Goal: Task Accomplishment & Management: Manage account settings

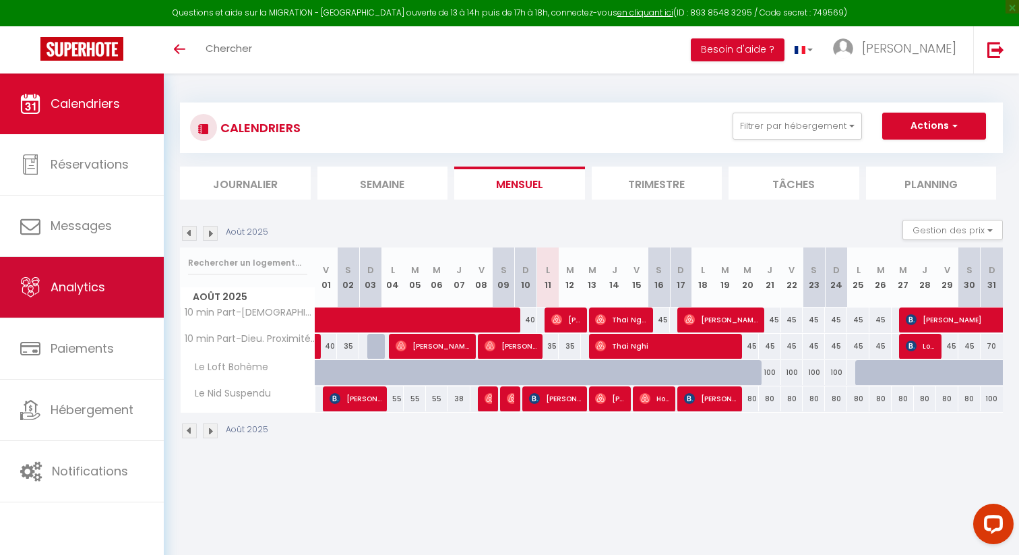
click at [94, 297] on link "Analytics" at bounding box center [82, 287] width 164 height 61
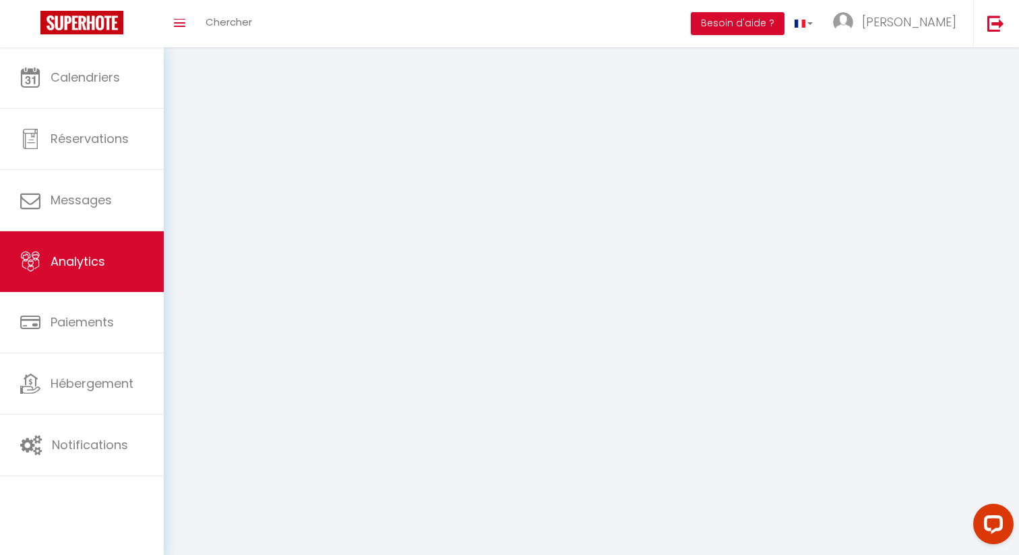
select select "2025"
select select "8"
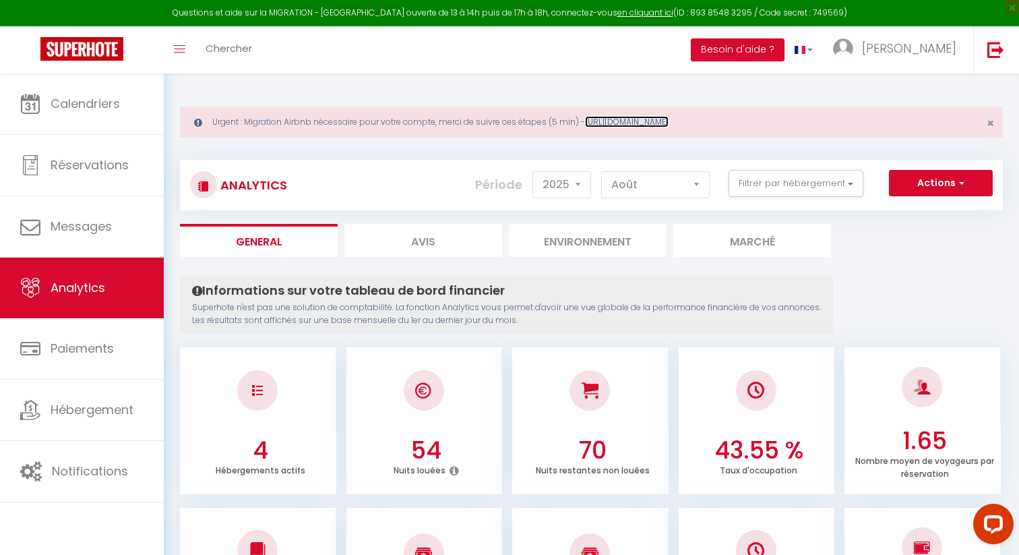
click at [636, 120] on link "[URL][DOMAIN_NAME]" at bounding box center [627, 121] width 84 height 11
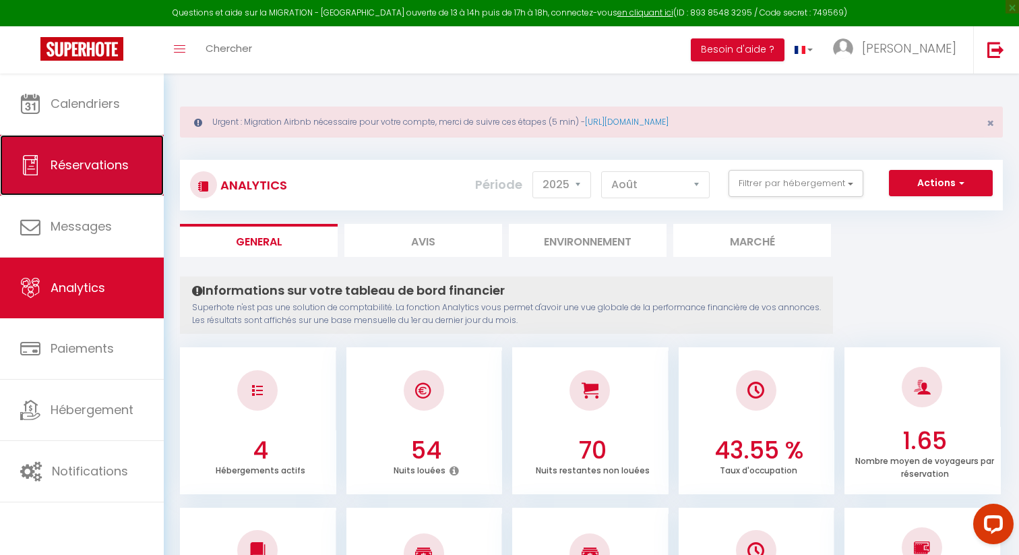
click at [87, 155] on link "Réservations" at bounding box center [82, 165] width 164 height 61
select select "not_cancelled"
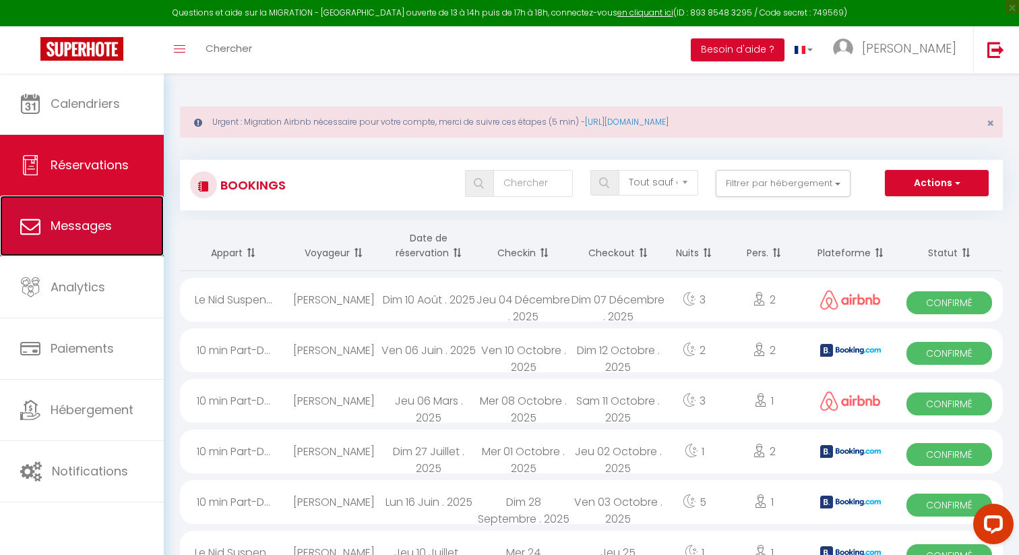
click at [84, 243] on link "Messages" at bounding box center [82, 225] width 164 height 61
select select "message"
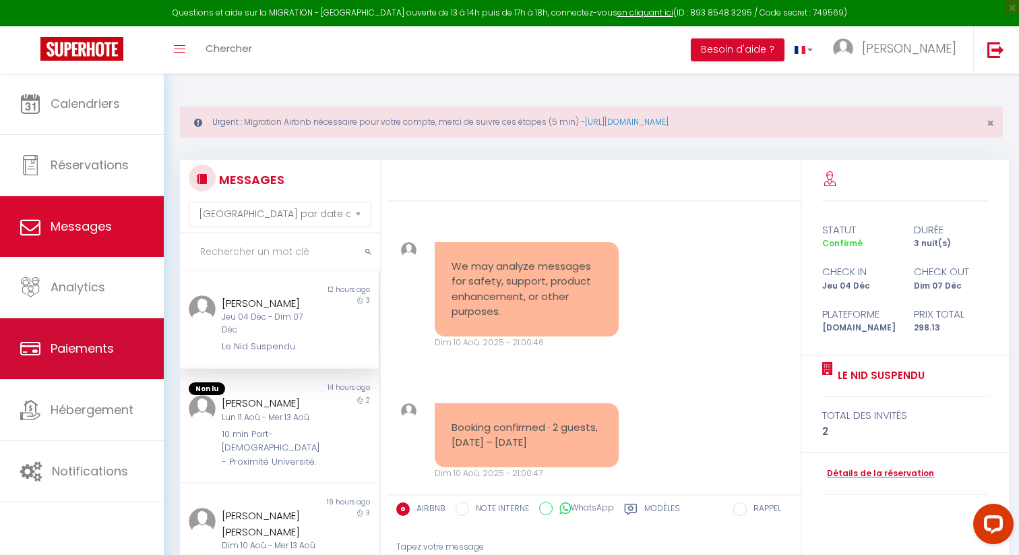
scroll to position [187, 0]
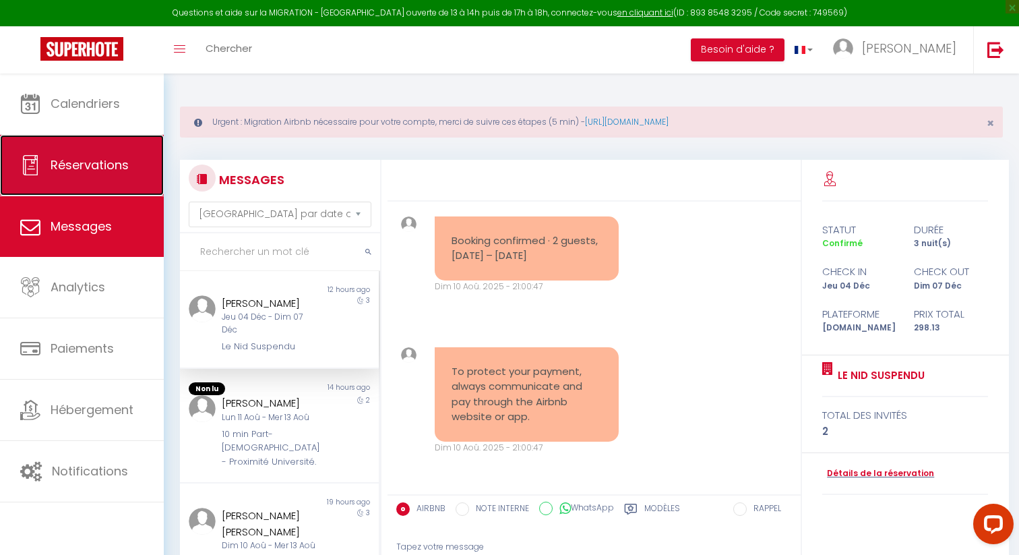
click at [94, 150] on link "Réservations" at bounding box center [82, 165] width 164 height 61
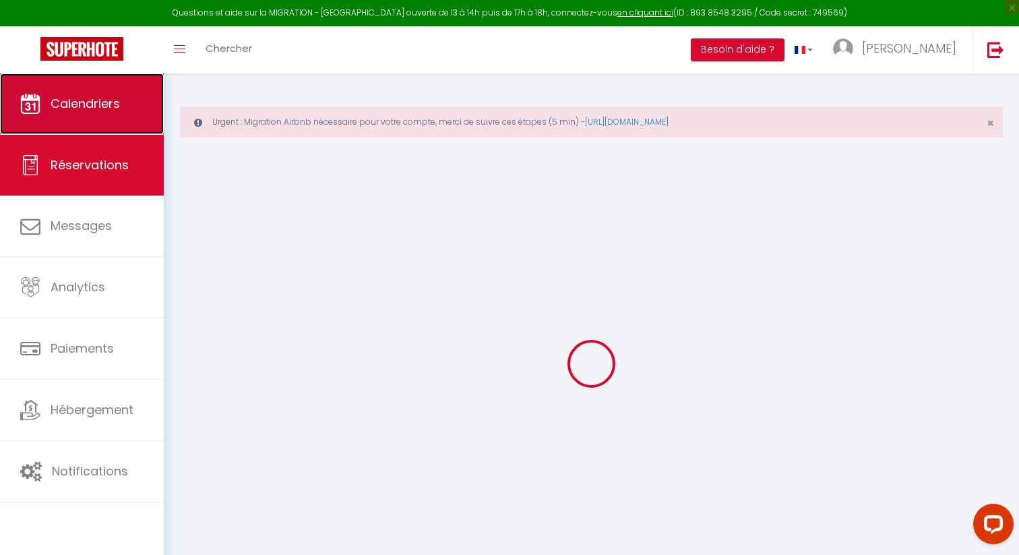
click at [100, 112] on span "Calendriers" at bounding box center [85, 103] width 69 height 17
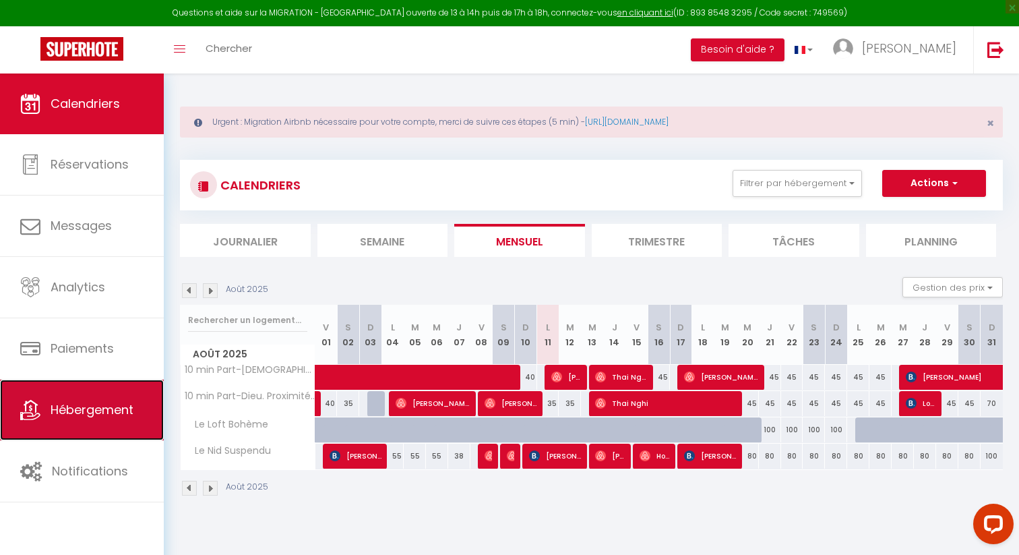
click at [116, 404] on span "Hébergement" at bounding box center [92, 409] width 83 height 17
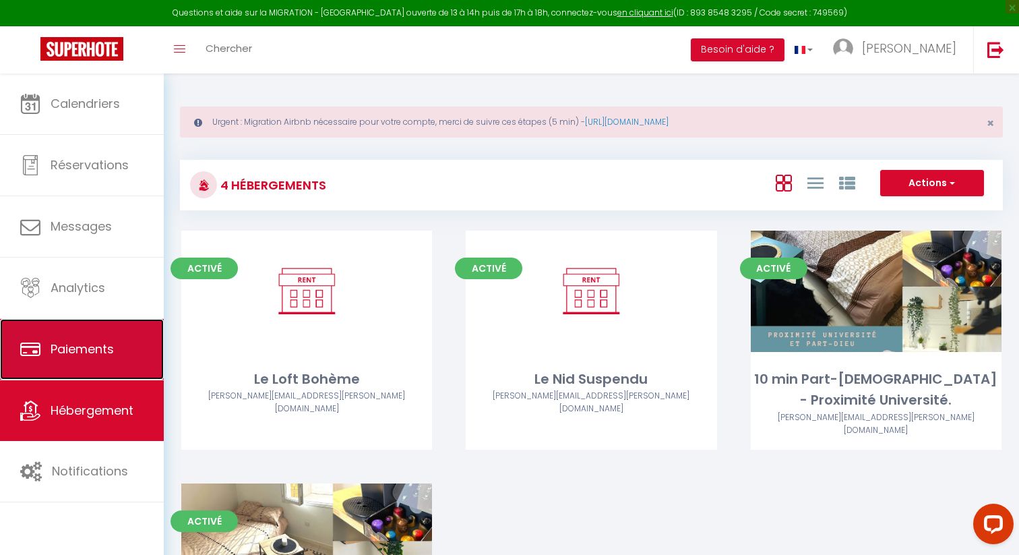
click at [51, 356] on span "Paiements" at bounding box center [82, 348] width 63 height 17
select select "2"
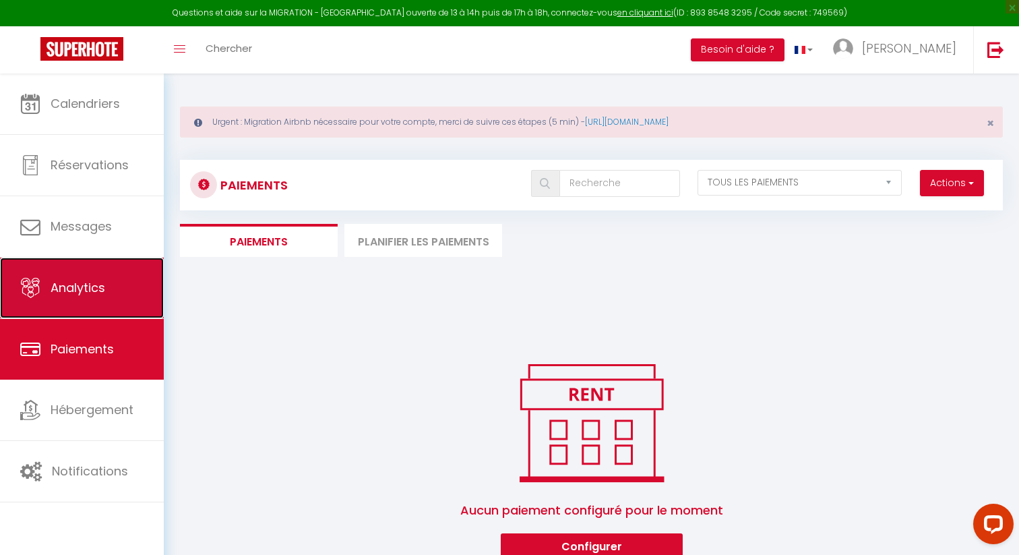
click at [78, 299] on link "Analytics" at bounding box center [82, 287] width 164 height 61
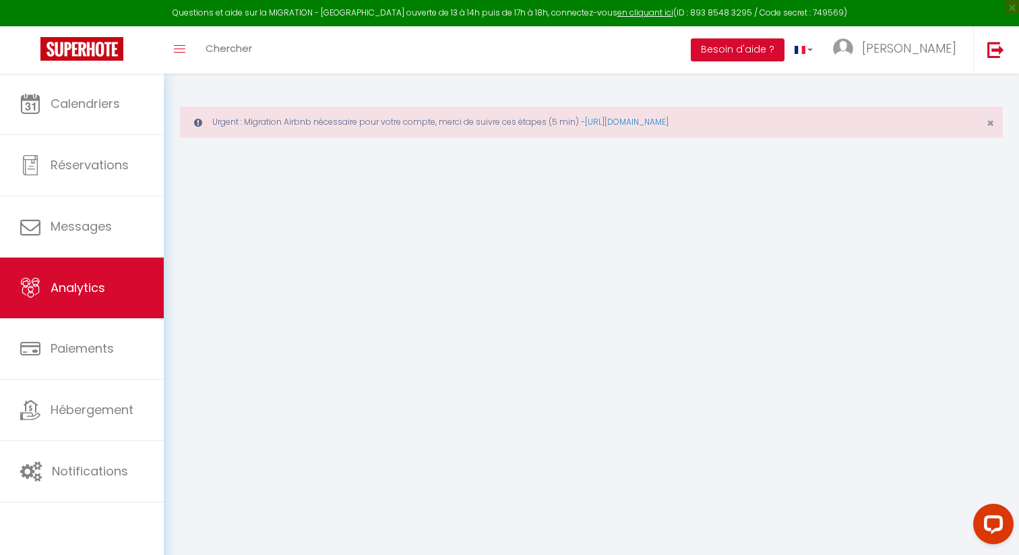
select select "2025"
select select "8"
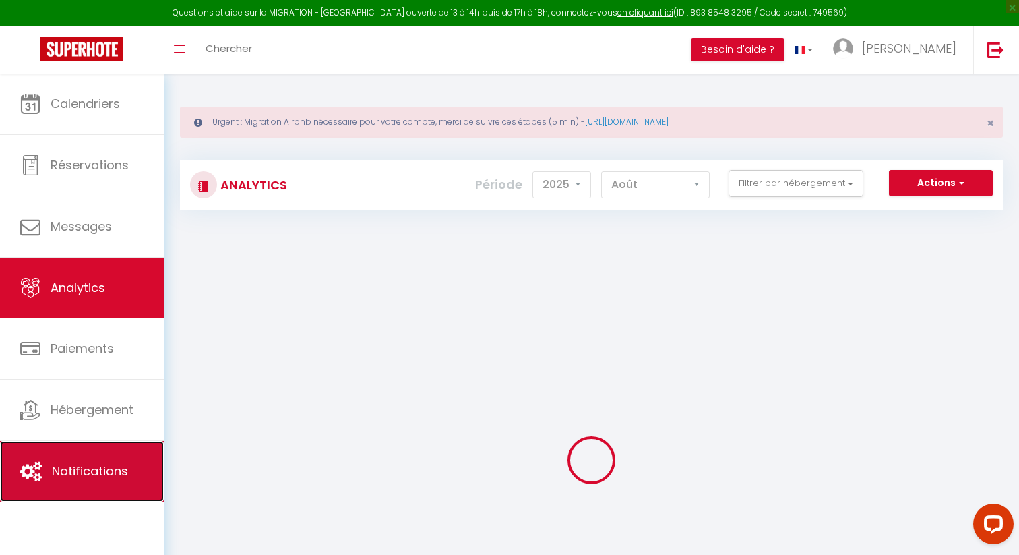
click at [83, 463] on span "Notifications" at bounding box center [90, 470] width 76 height 17
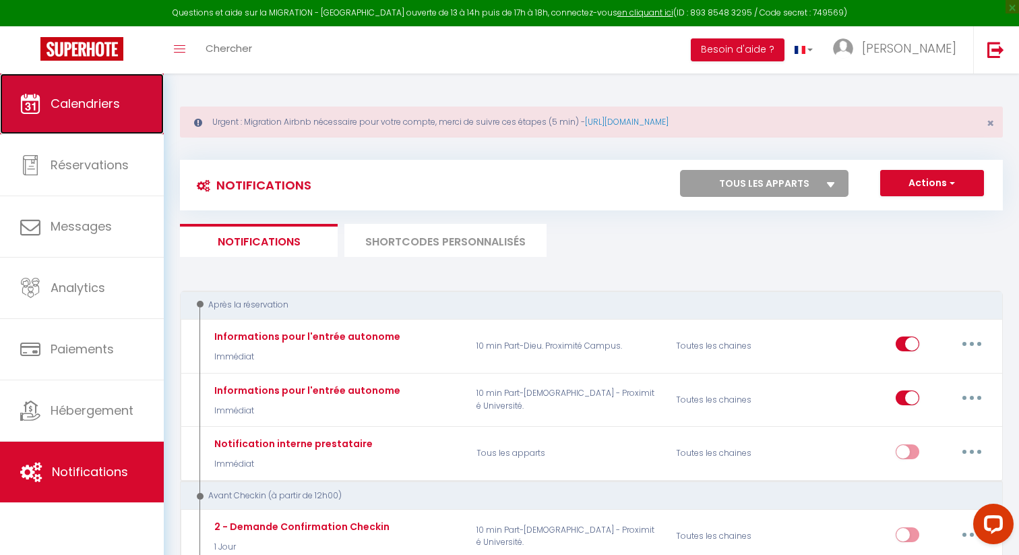
click at [104, 113] on link "Calendriers" at bounding box center [82, 103] width 164 height 61
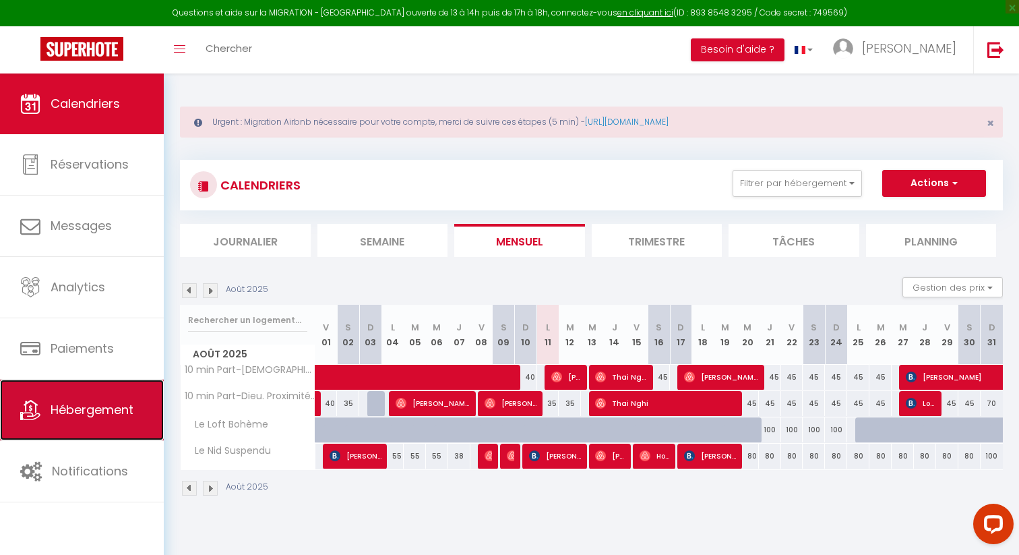
click at [86, 396] on link "Hébergement" at bounding box center [82, 409] width 164 height 61
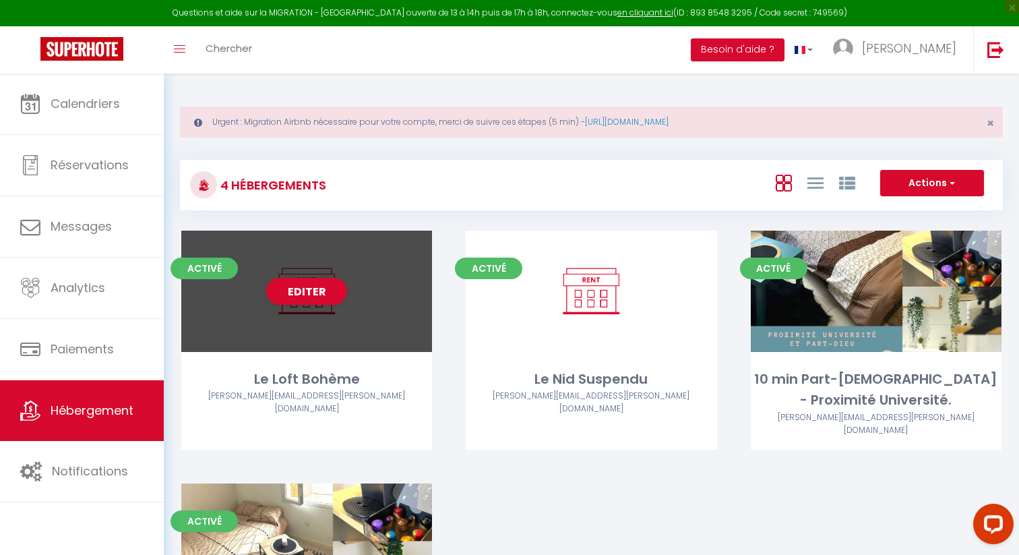
click at [353, 323] on div "Editer" at bounding box center [306, 290] width 251 height 121
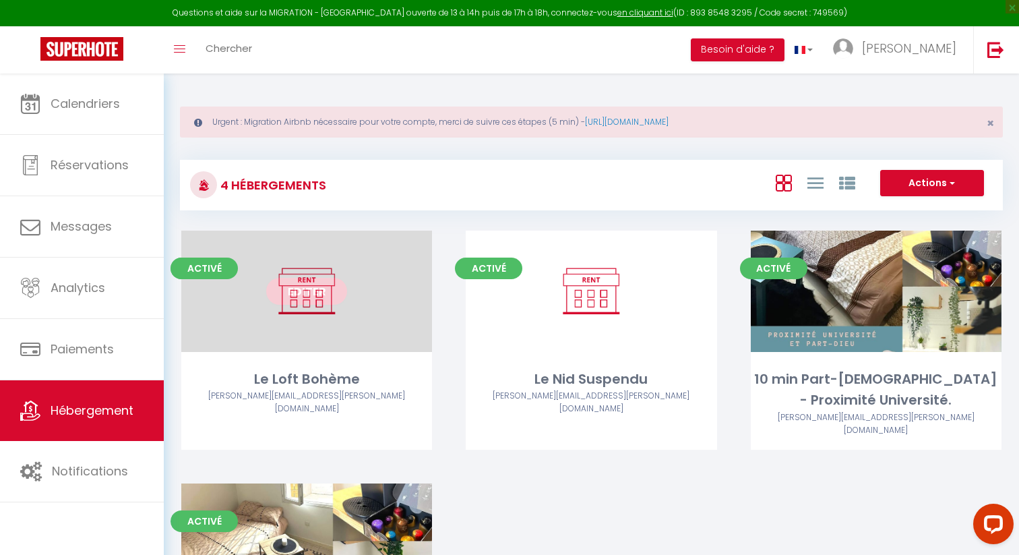
click at [328, 379] on div "Le Loft Bohème" at bounding box center [306, 379] width 251 height 21
click at [325, 290] on link "Editer" at bounding box center [306, 291] width 81 height 27
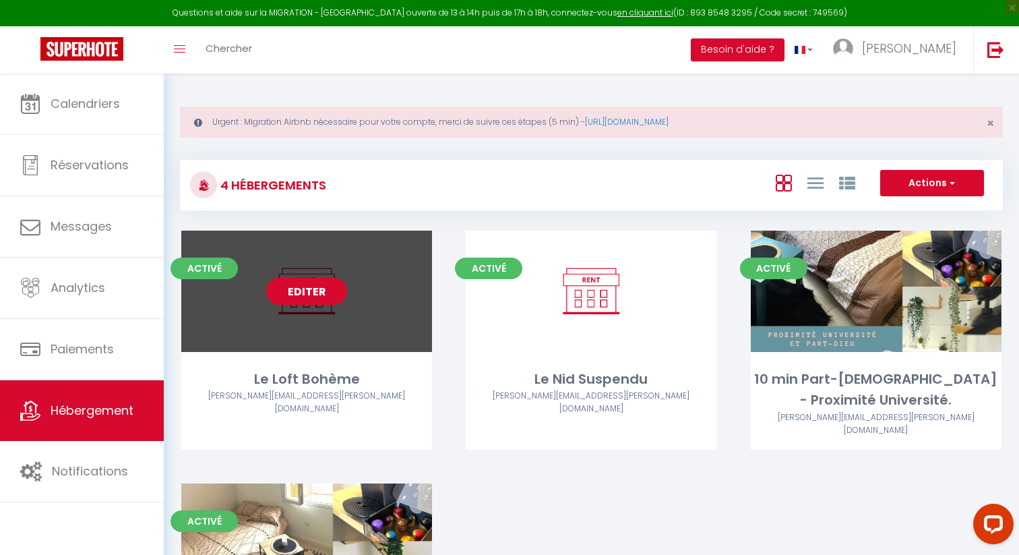
click at [325, 290] on link "Editer" at bounding box center [306, 291] width 81 height 27
select select "3"
select select "2"
select select "1"
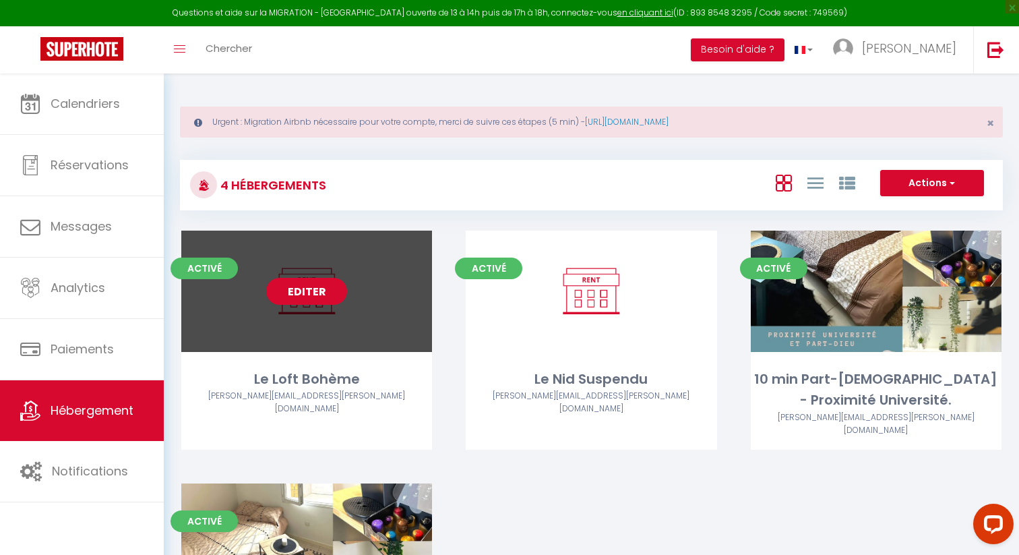
select select "28"
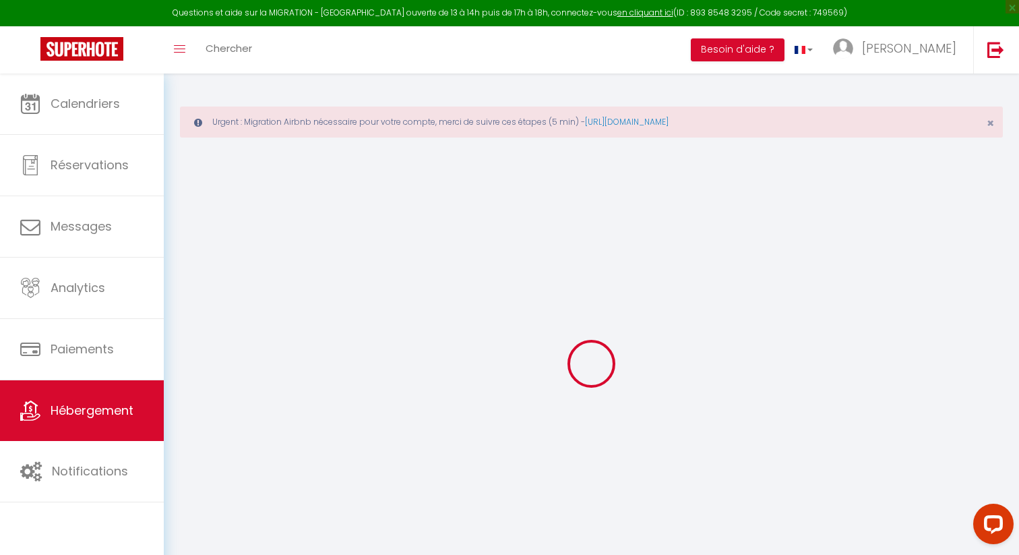
select select
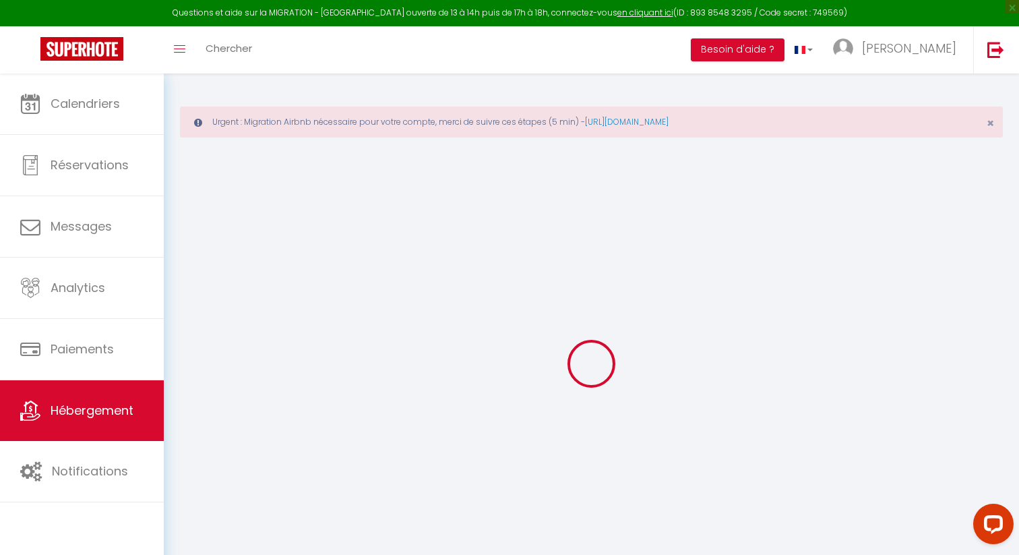
select select
checkbox input "false"
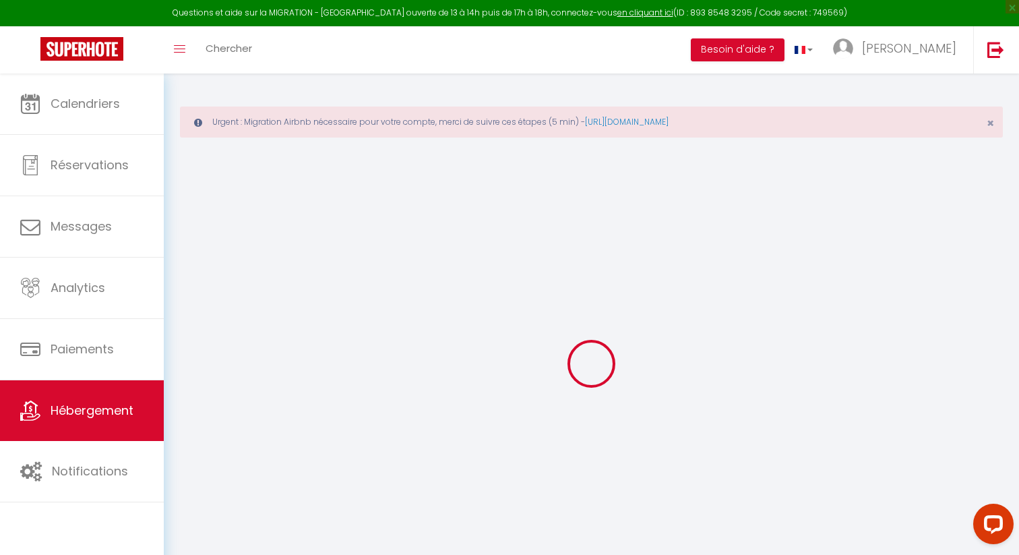
select select
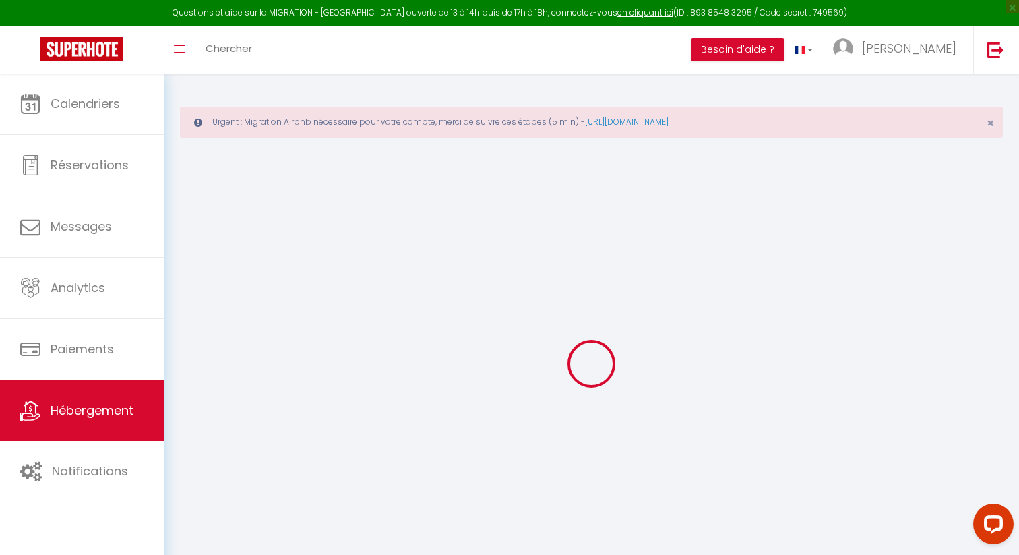
select select
checkbox input "false"
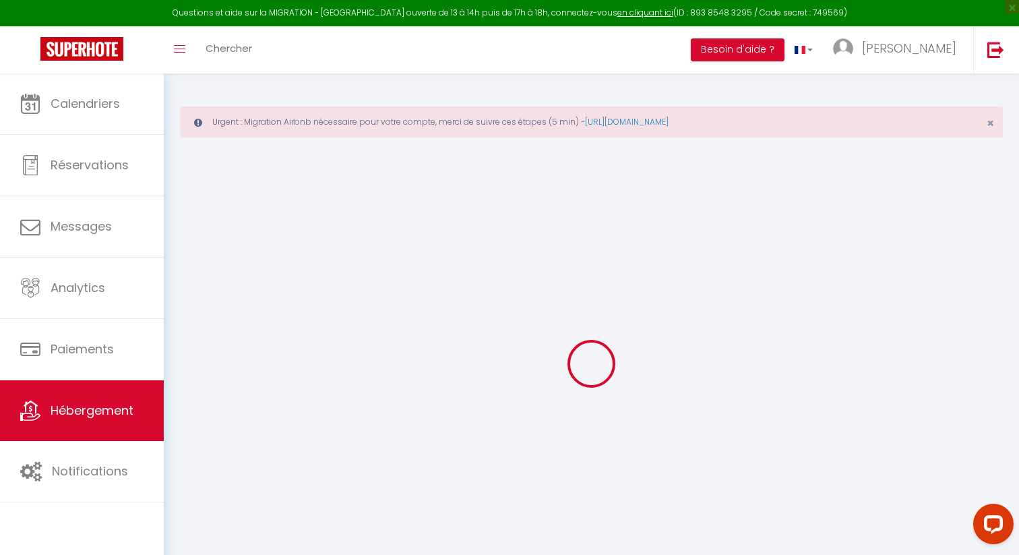
checkbox input "false"
select select
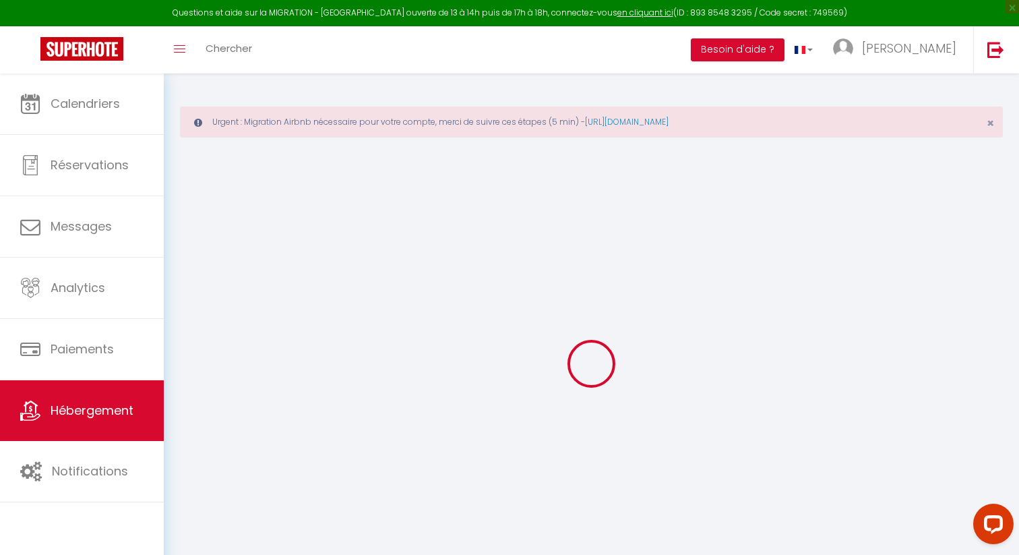
select select
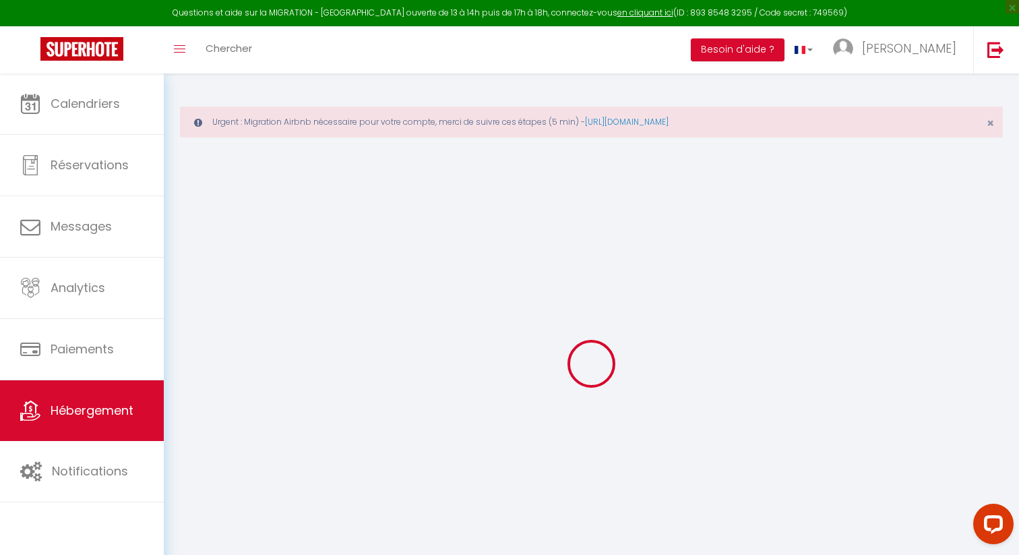
checkbox input "false"
select select
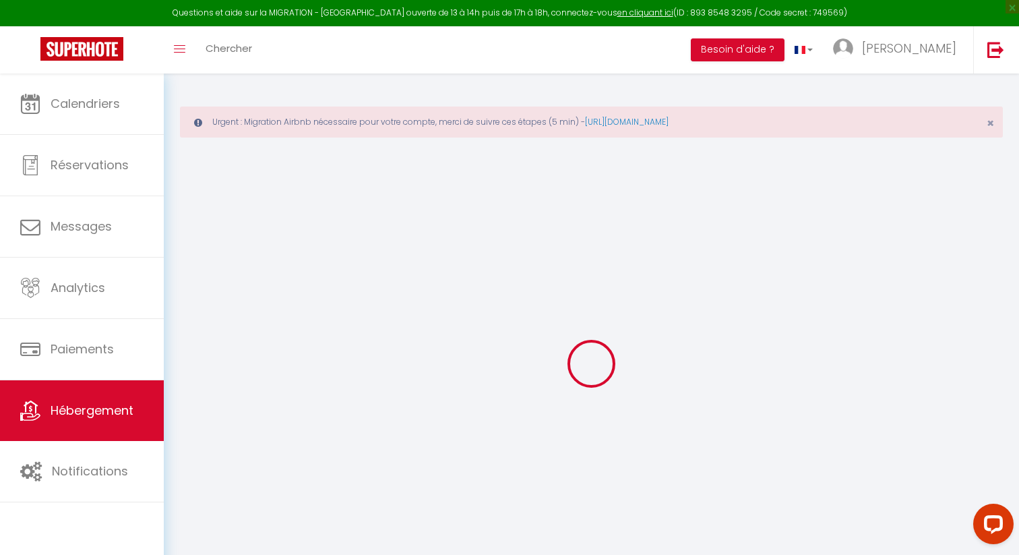
select select
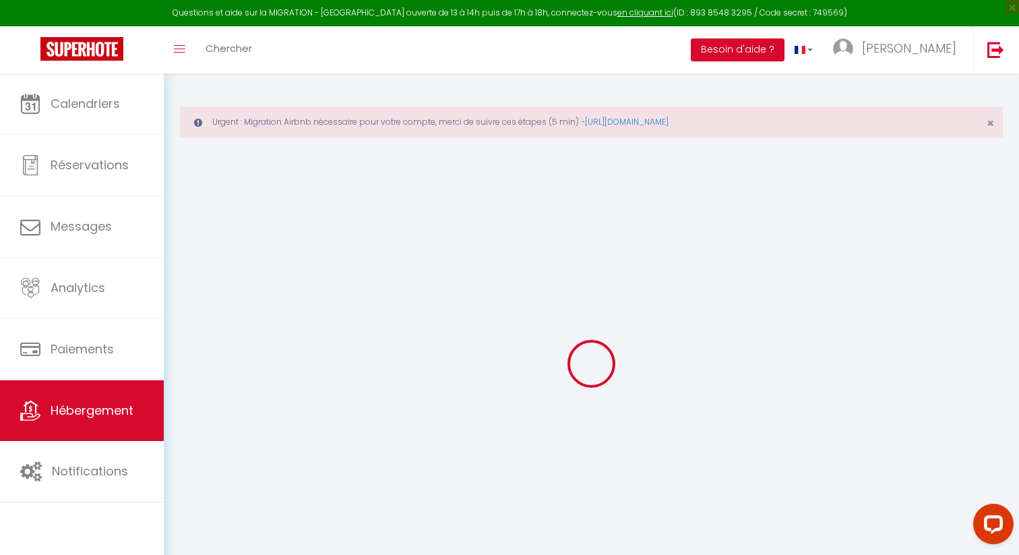
select select
checkbox input "false"
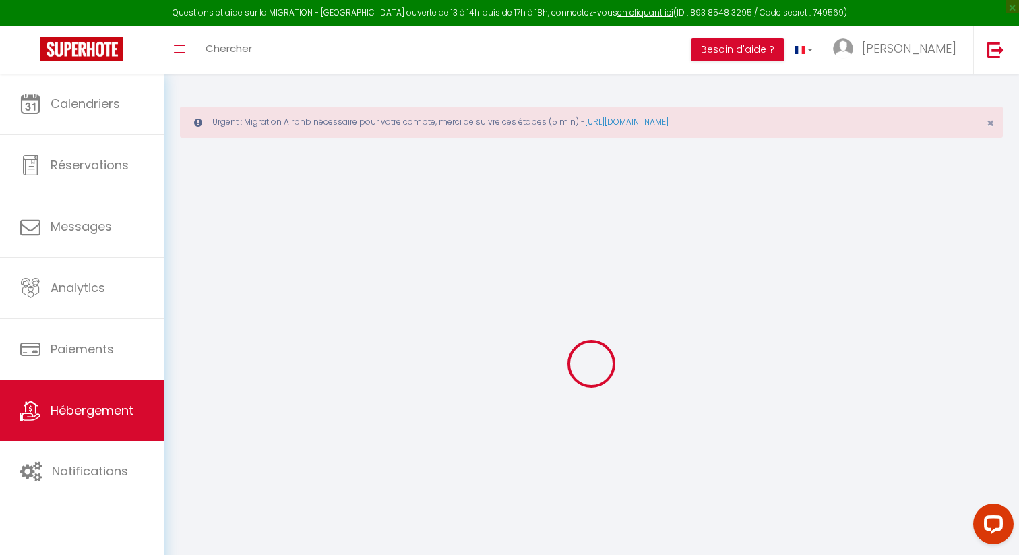
checkbox input "false"
select select
type input "Le Loft Bohème"
type input "[PERSON_NAME]"
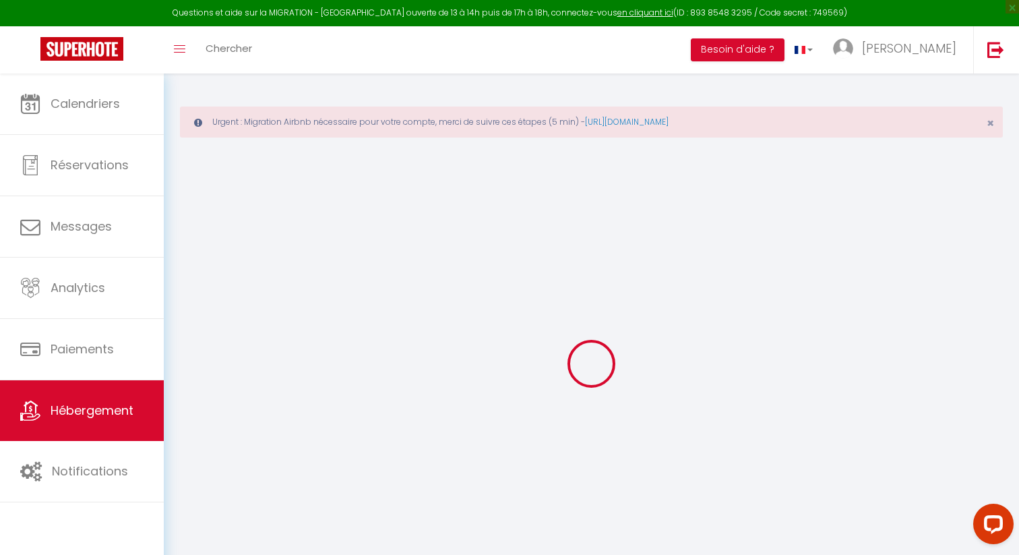
type input "Orna"
type input "[STREET_ADDRESS]"
type input "69006"
type input "[GEOGRAPHIC_DATA]"
type input "60"
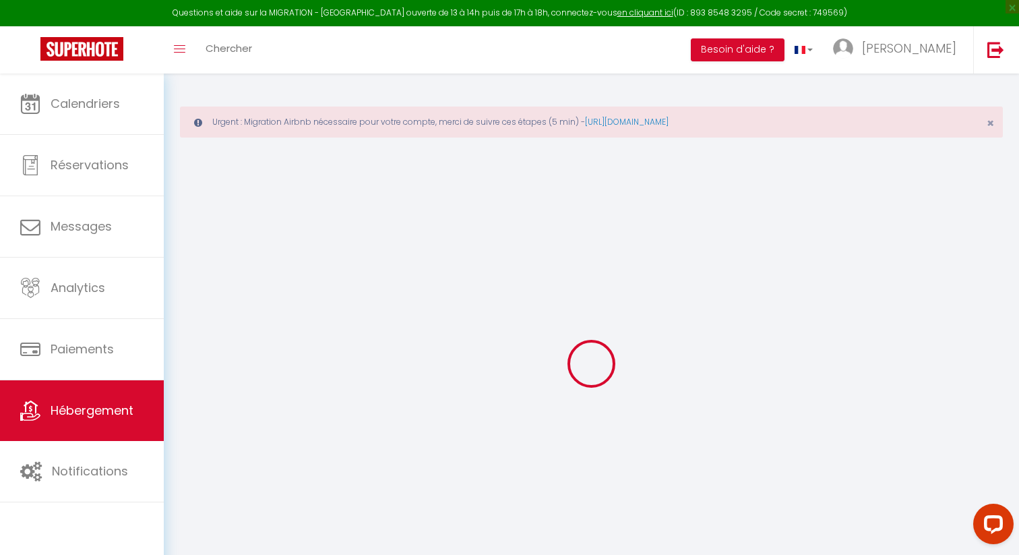
type input "20"
type input "25"
select select
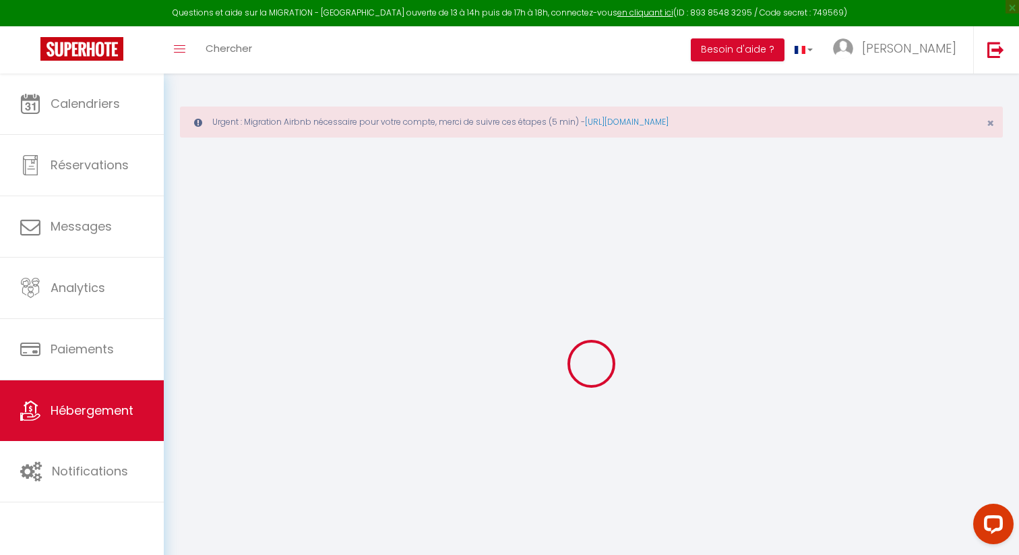
select select
type input "[STREET_ADDRESS]"
type input "69006"
type input "[GEOGRAPHIC_DATA]"
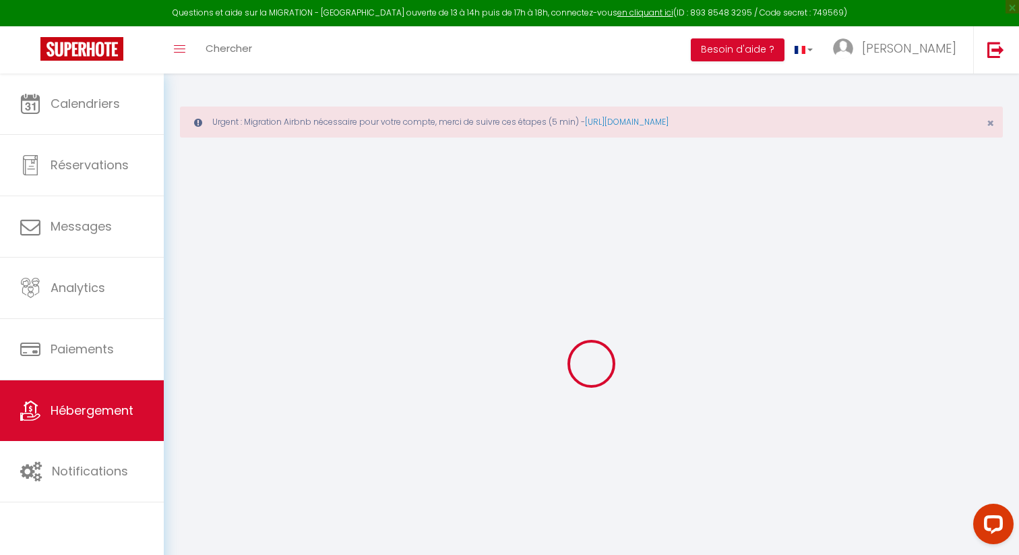
type input "[PERSON_NAME][EMAIL_ADDRESS][PERSON_NAME][DOMAIN_NAME]"
select select
checkbox input "false"
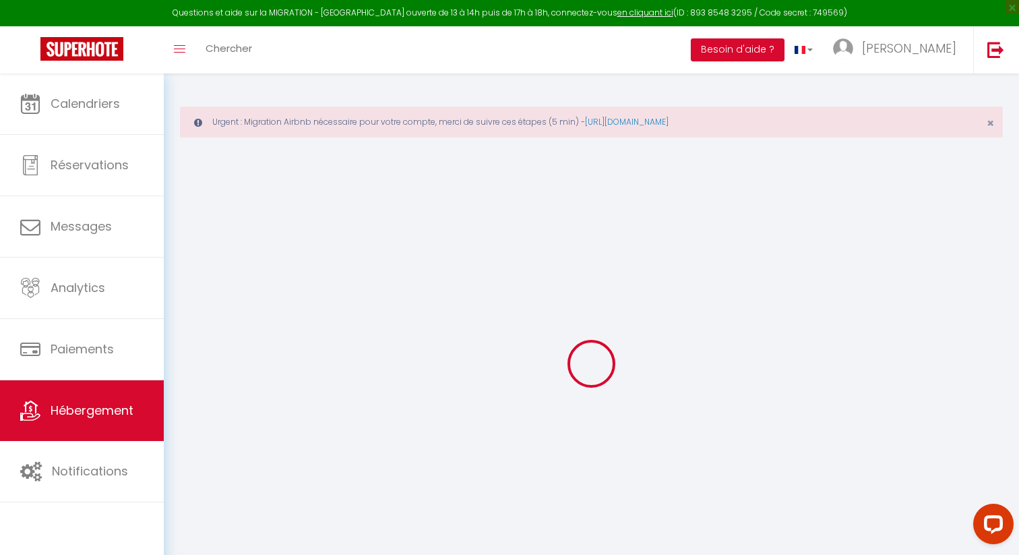
checkbox input "false"
type input "0"
select select
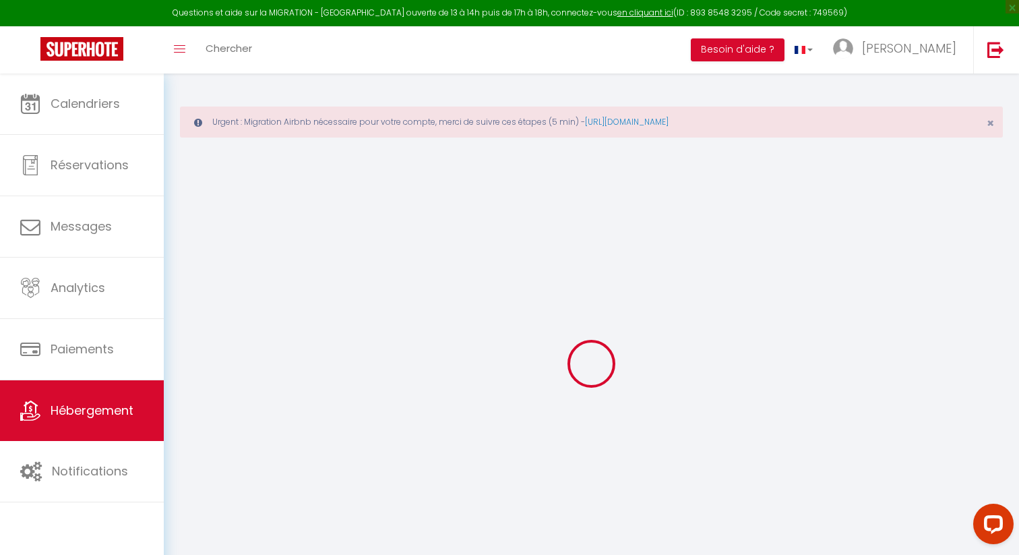
select select
checkbox input "false"
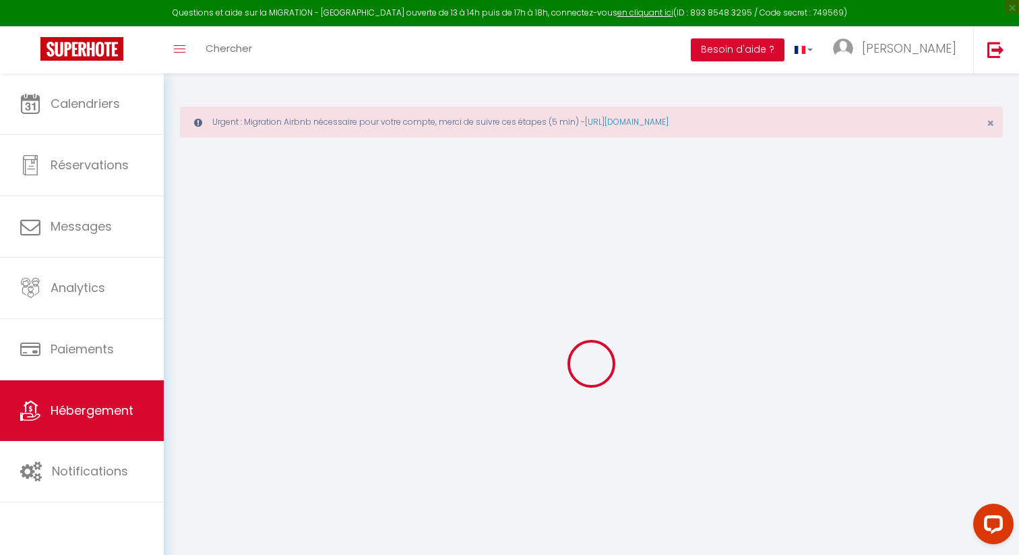
checkbox input "false"
select select
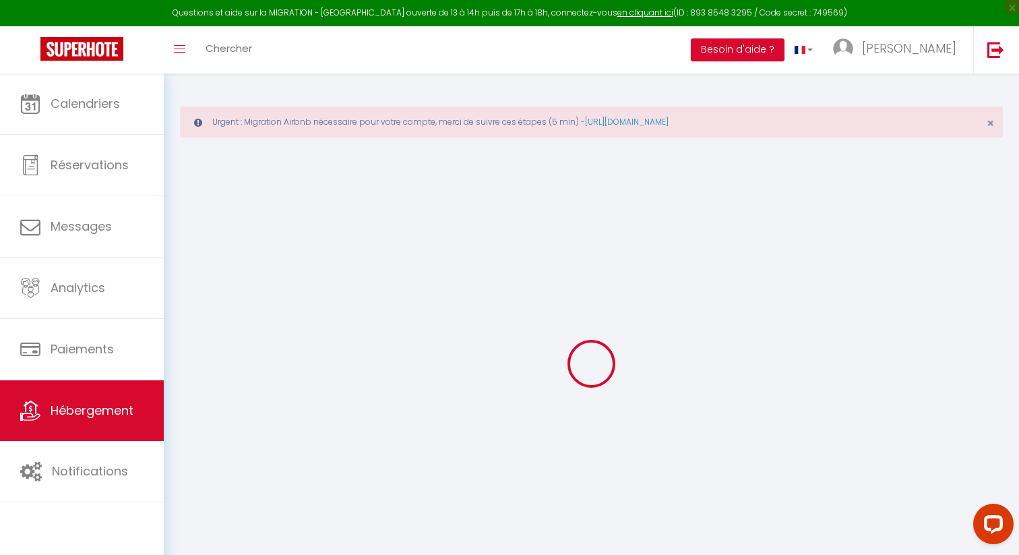
select select
checkbox input "false"
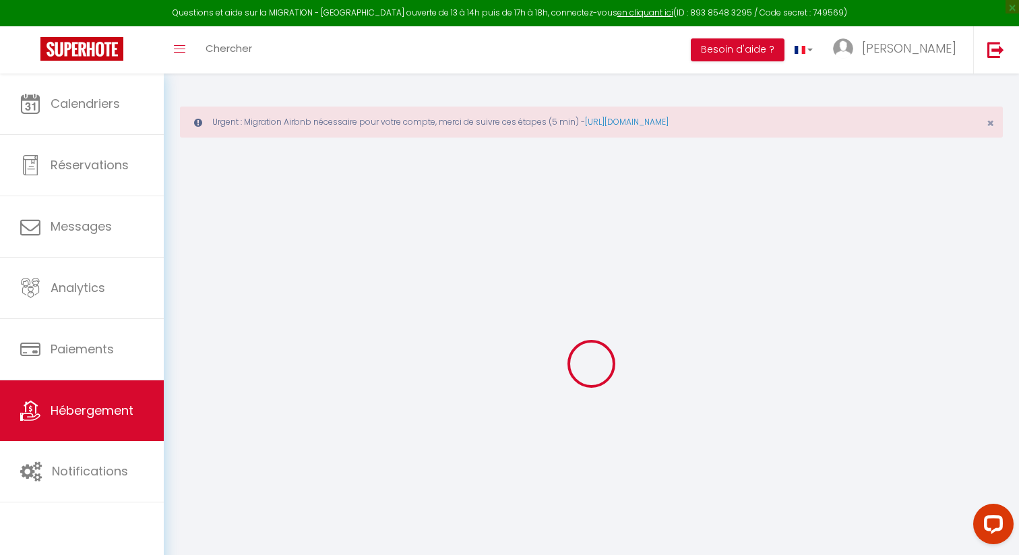
checkbox input "false"
select select "14851"
select select
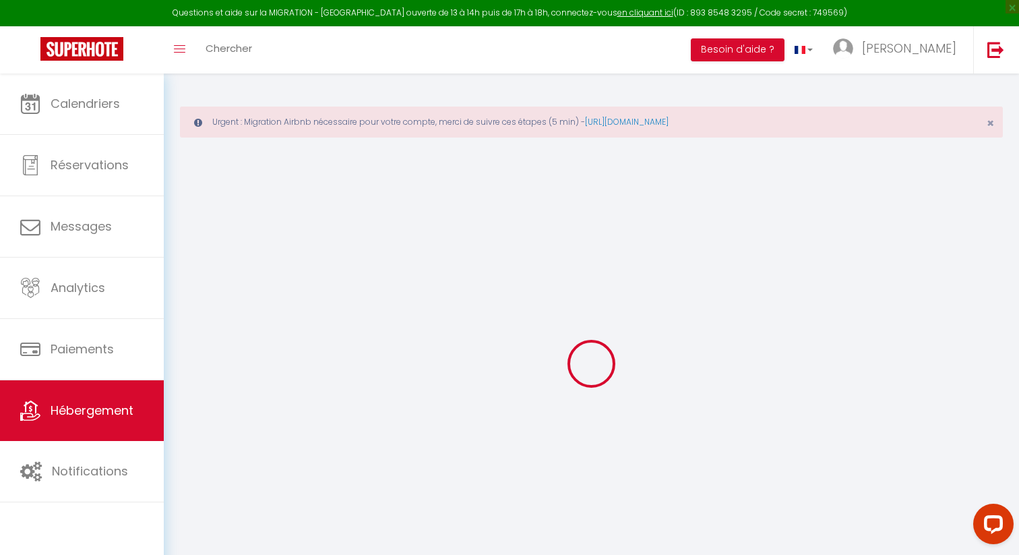
checkbox input "false"
select select
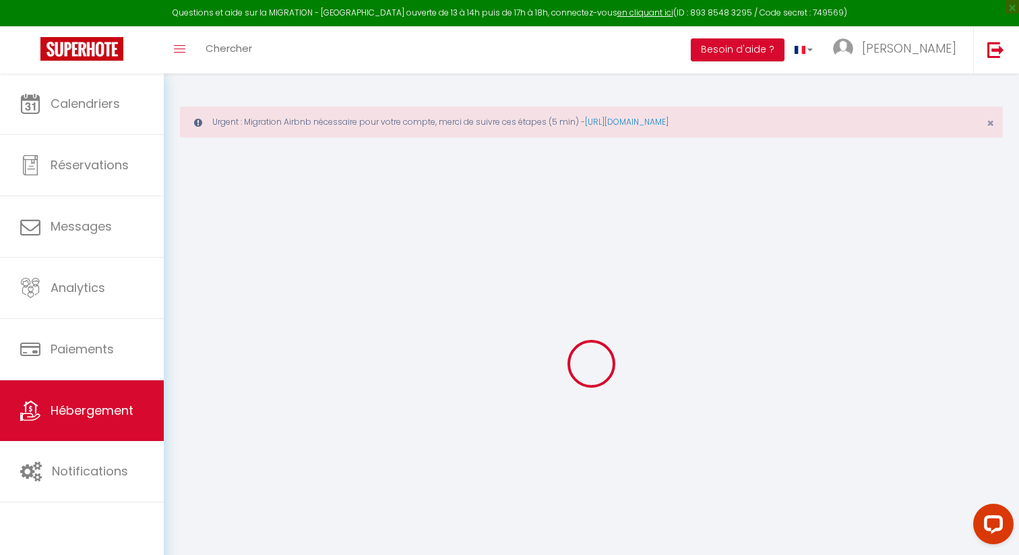
checkbox input "false"
select select
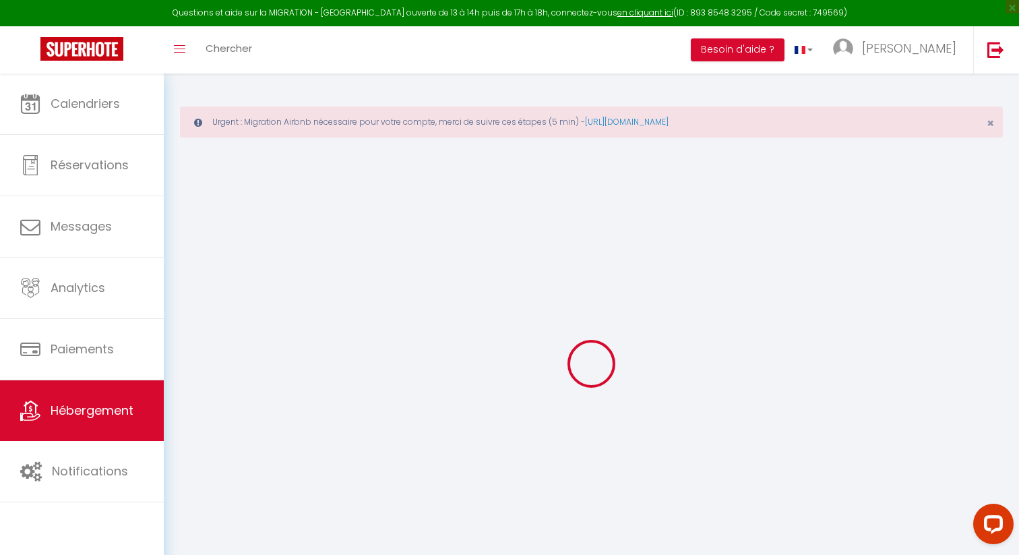
checkbox input "false"
select select "16:00"
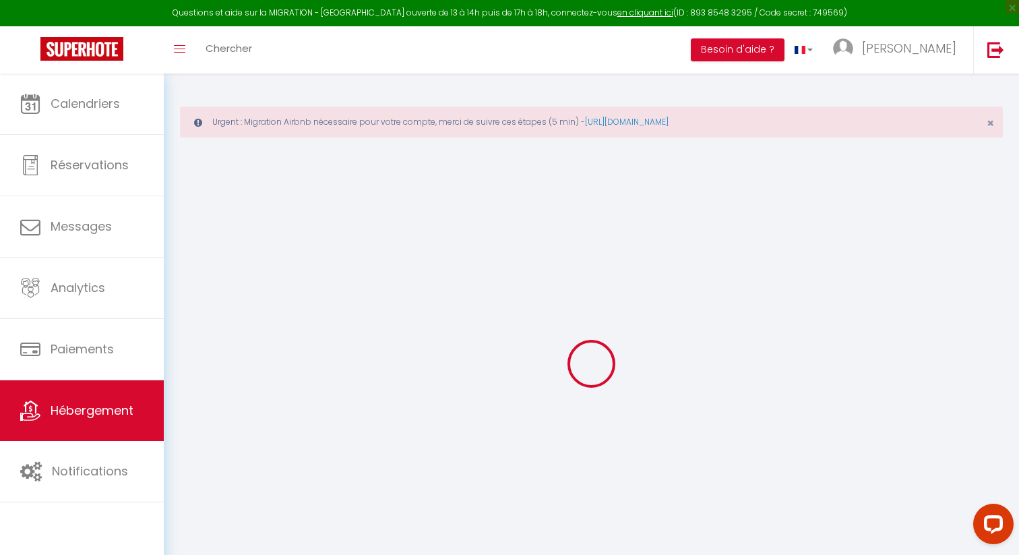
select select "23:45"
select select "11:00"
select select "30"
select select "120"
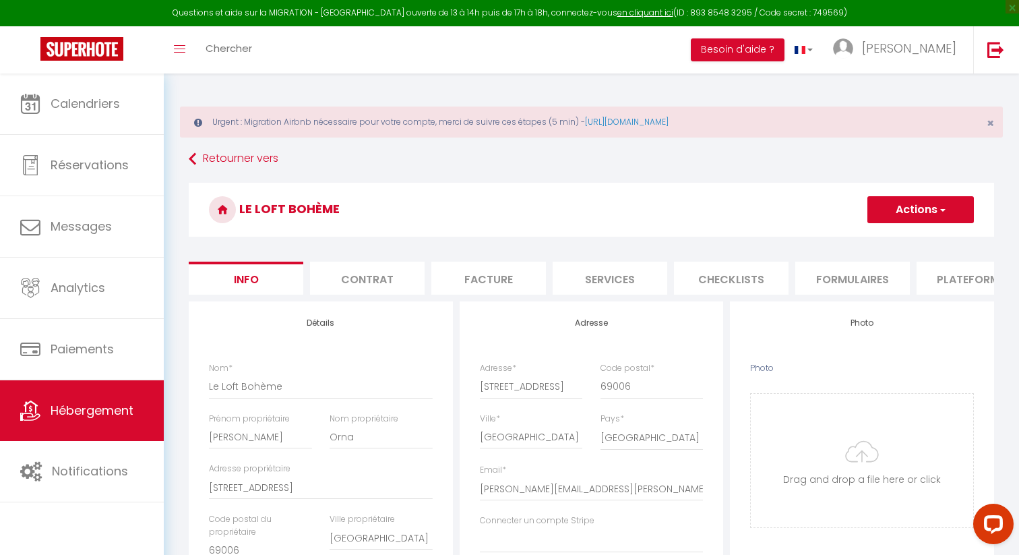
select select
checkbox input "false"
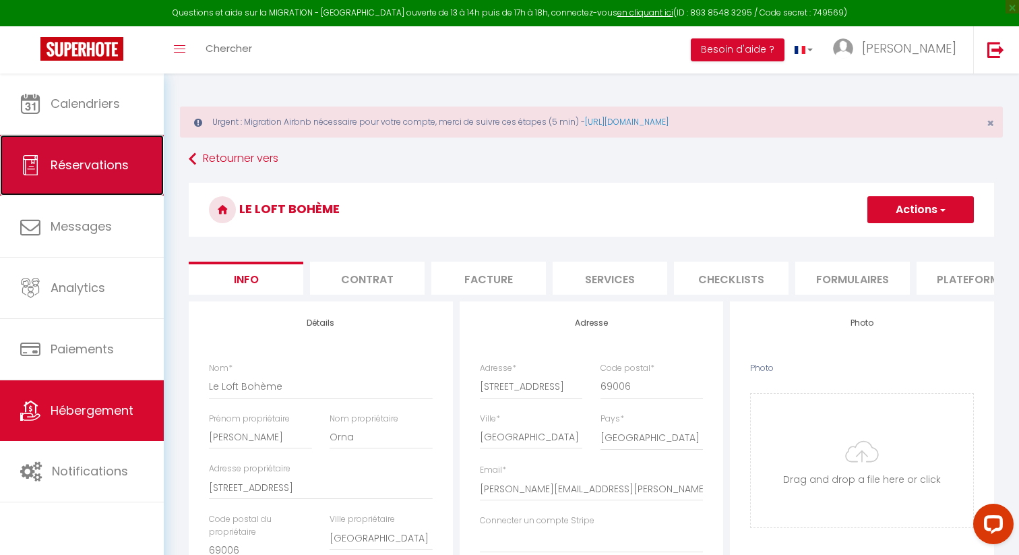
click at [104, 174] on link "Réservations" at bounding box center [82, 165] width 164 height 61
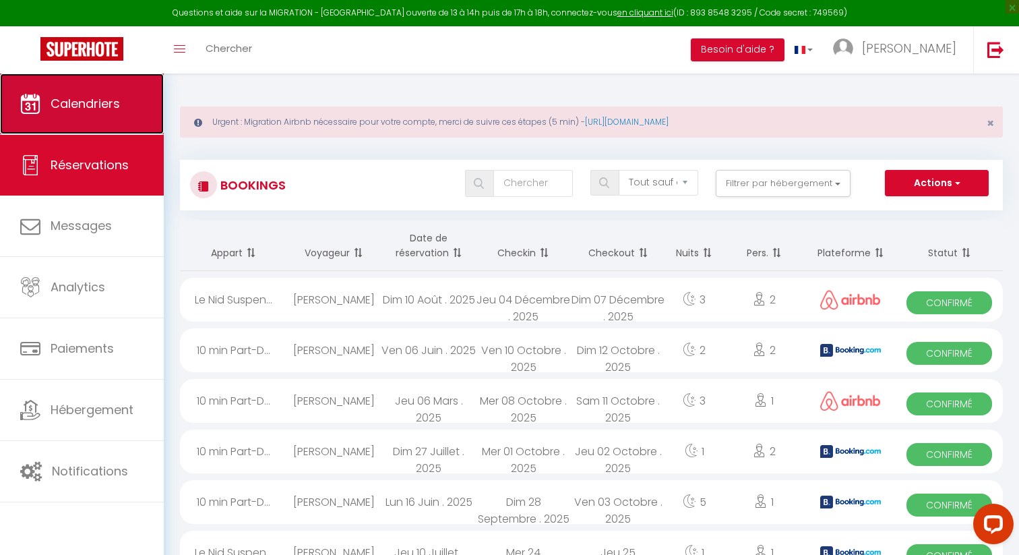
click at [100, 98] on span "Calendriers" at bounding box center [85, 103] width 69 height 17
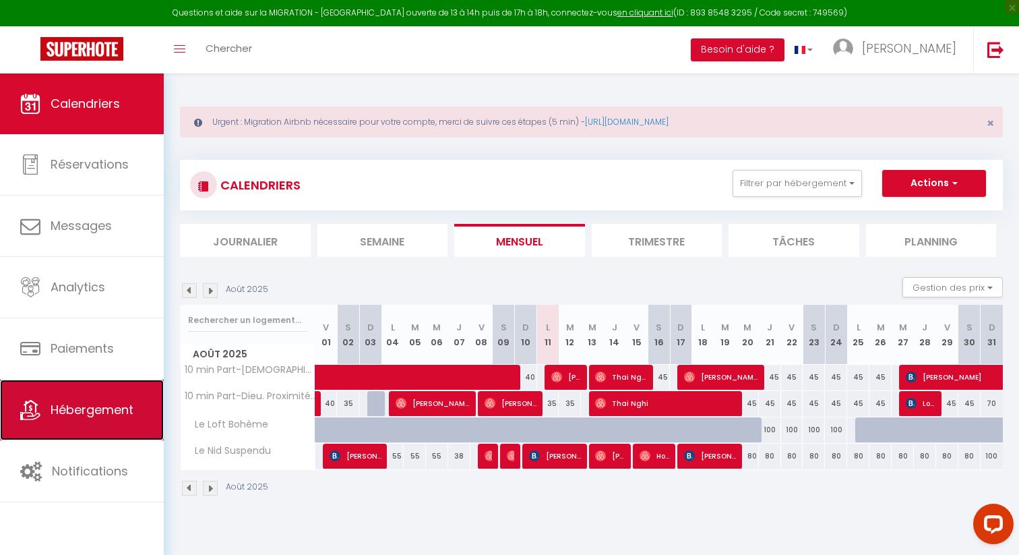
click at [75, 384] on link "Hébergement" at bounding box center [82, 409] width 164 height 61
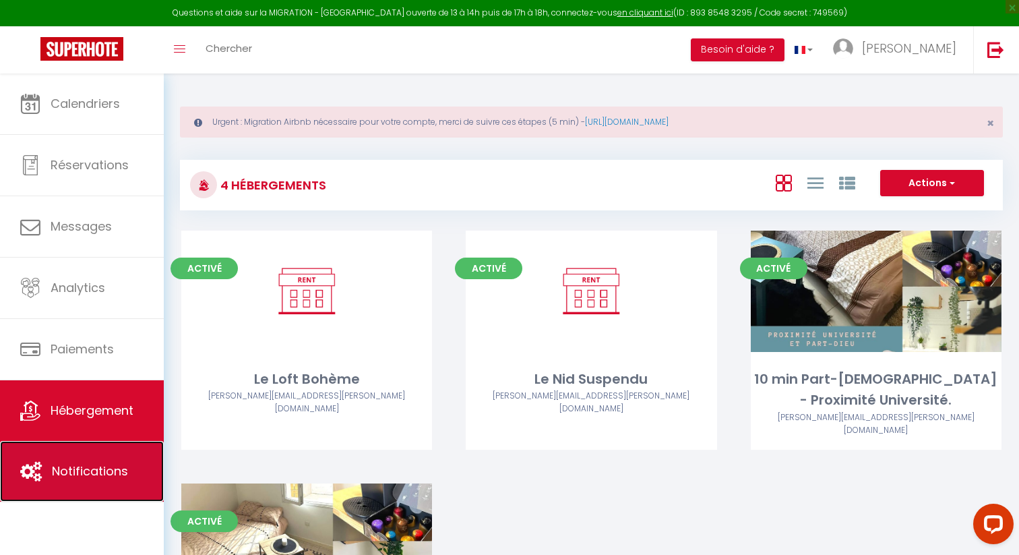
click at [89, 460] on link "Notifications" at bounding box center [82, 471] width 164 height 61
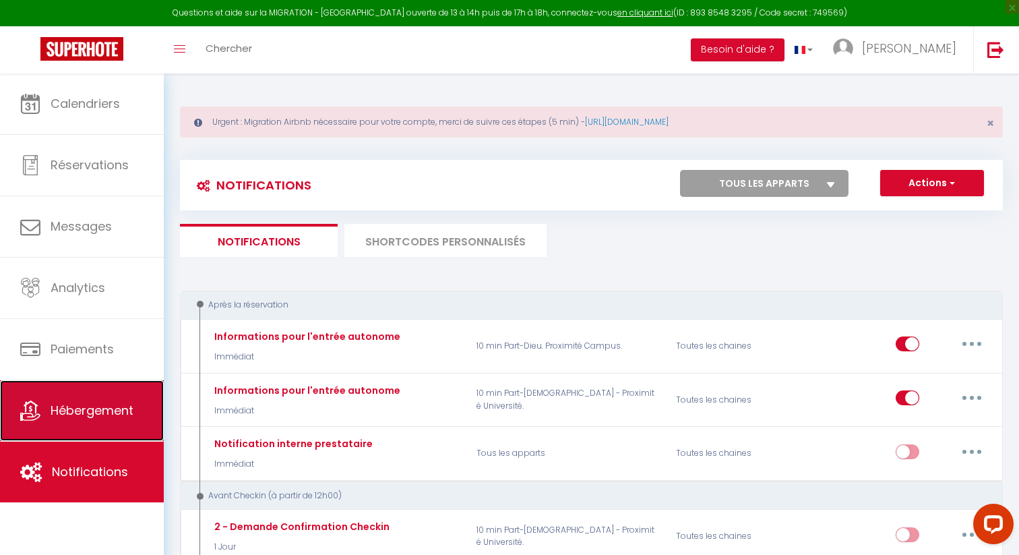
click at [81, 429] on link "Hébergement" at bounding box center [82, 410] width 164 height 61
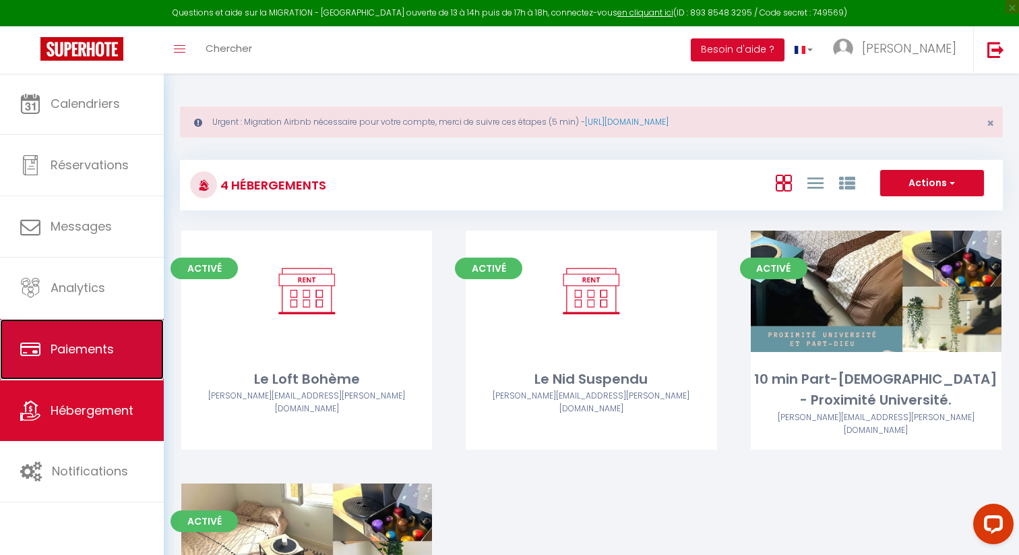
click at [80, 343] on span "Paiements" at bounding box center [82, 348] width 63 height 17
select select "2"
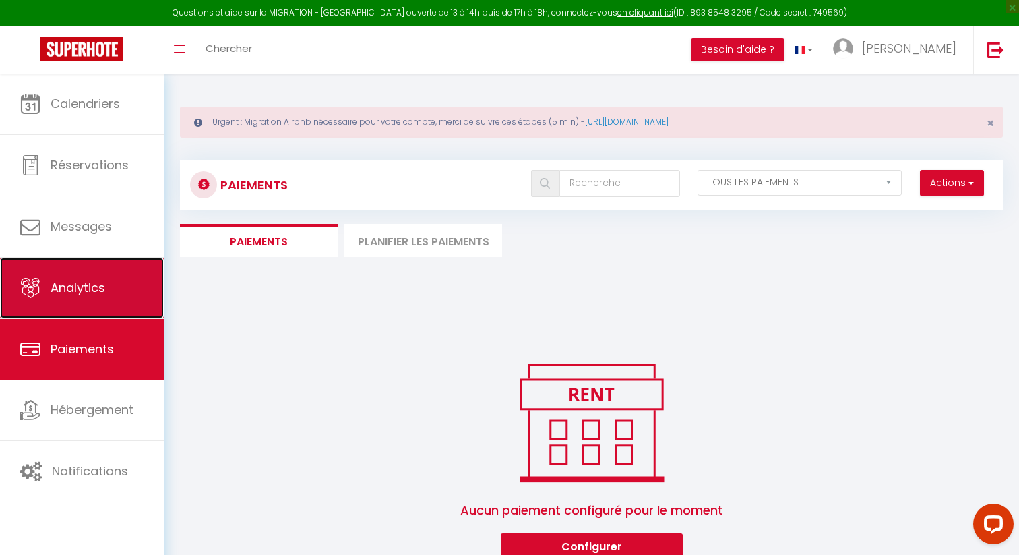
click at [84, 284] on span "Analytics" at bounding box center [78, 287] width 55 height 17
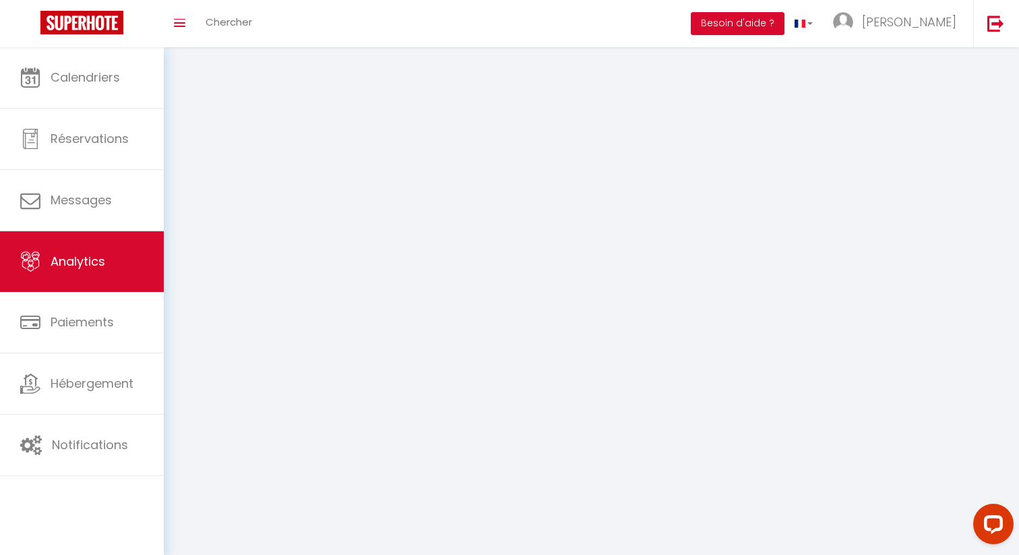
select select "2025"
select select "8"
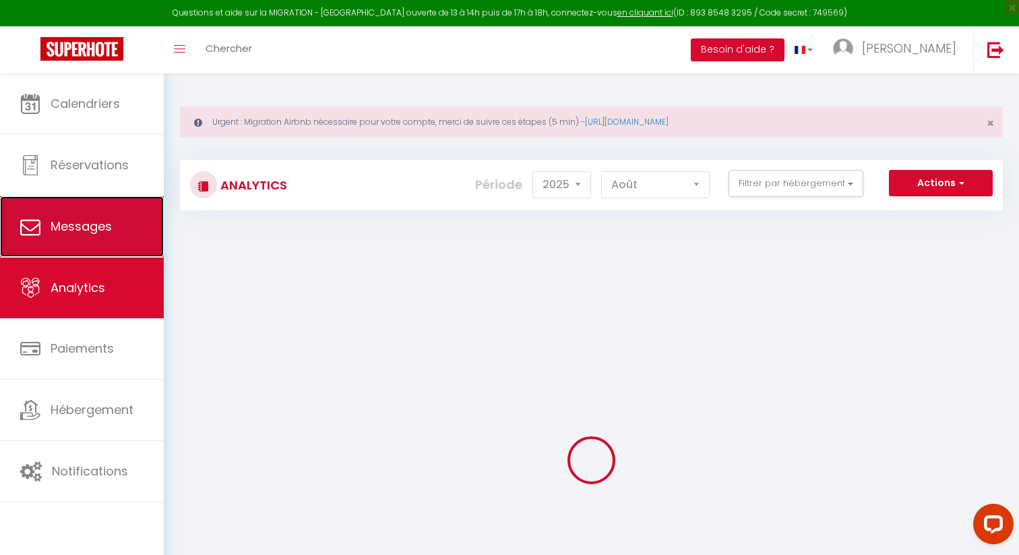
click at [97, 216] on link "Messages" at bounding box center [82, 226] width 164 height 61
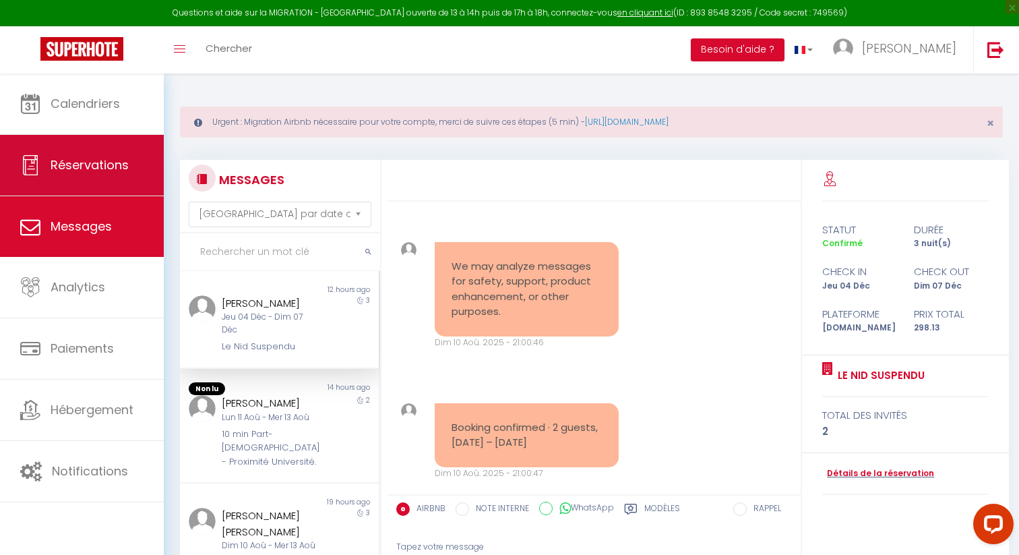
scroll to position [187, 0]
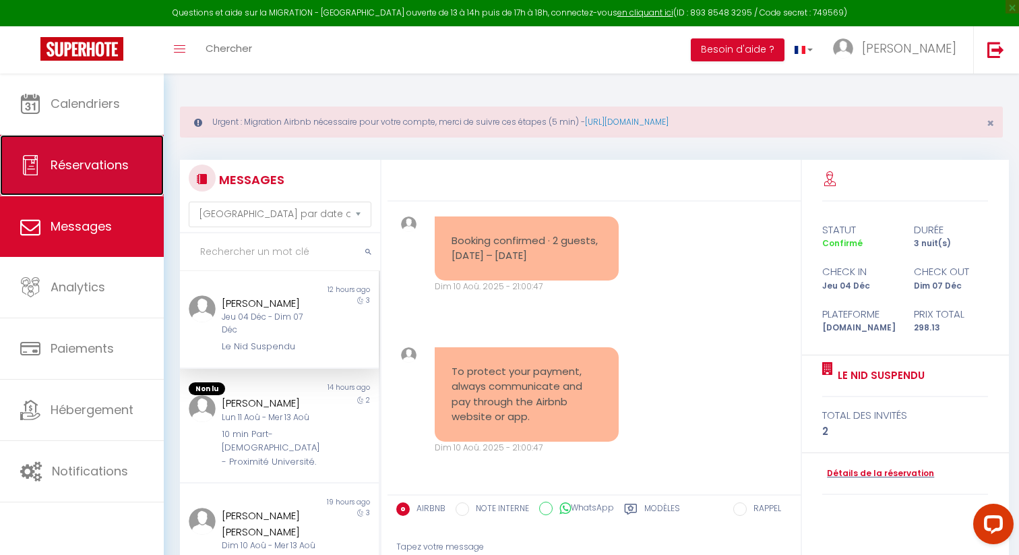
click at [104, 158] on span "Réservations" at bounding box center [90, 164] width 78 height 17
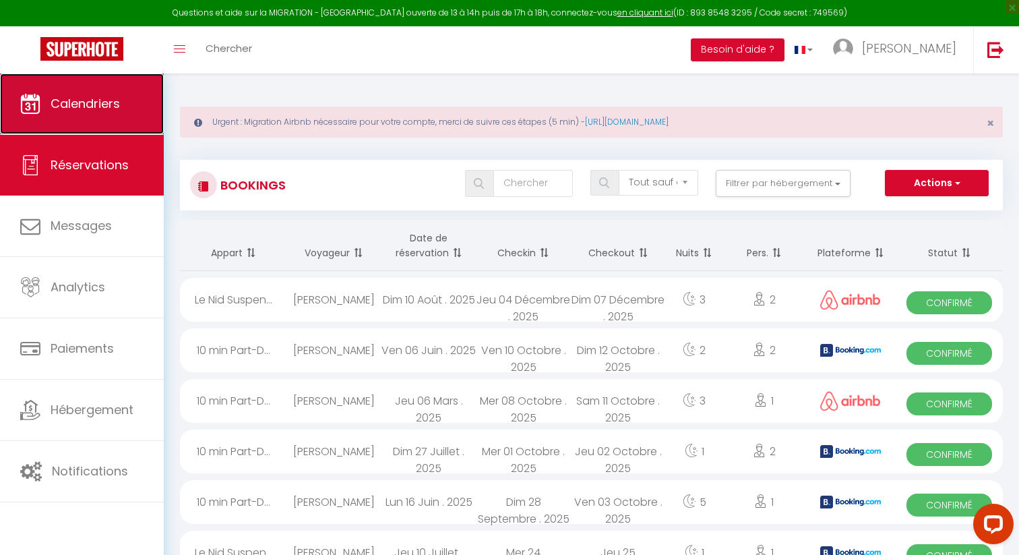
click at [112, 101] on span "Calendriers" at bounding box center [85, 103] width 69 height 17
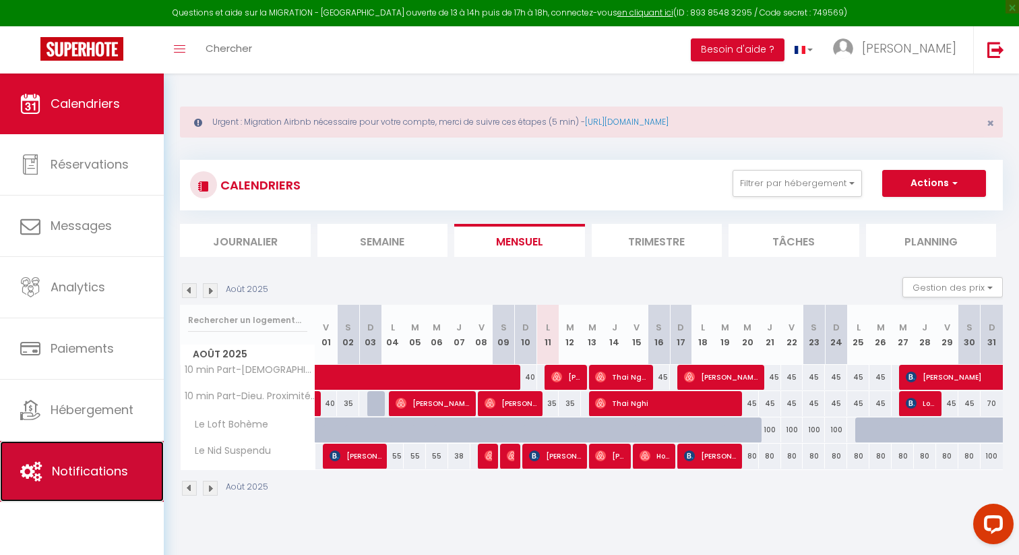
click at [116, 465] on span "Notifications" at bounding box center [90, 470] width 76 height 17
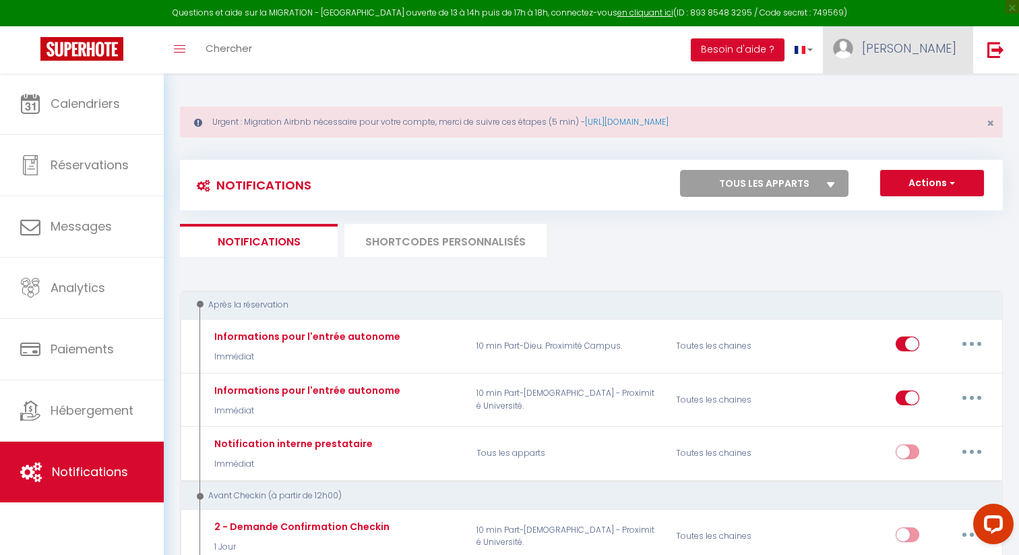
click at [942, 61] on link "[PERSON_NAME]" at bounding box center [898, 49] width 150 height 47
click at [916, 96] on link "Paramètres" at bounding box center [919, 93] width 100 height 23
select select "28"
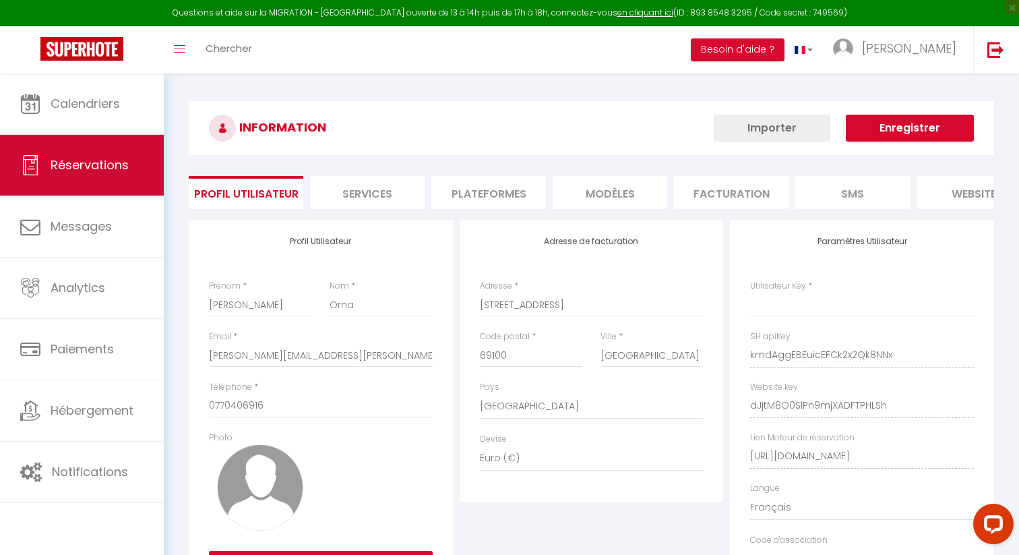
type input "kmdAggEBEuicEFCk2x2Qk8NNx"
type input "dJjtM8O0SlPn9mjXADFTPHLSh"
type input "[URL][DOMAIN_NAME]"
select select "fr"
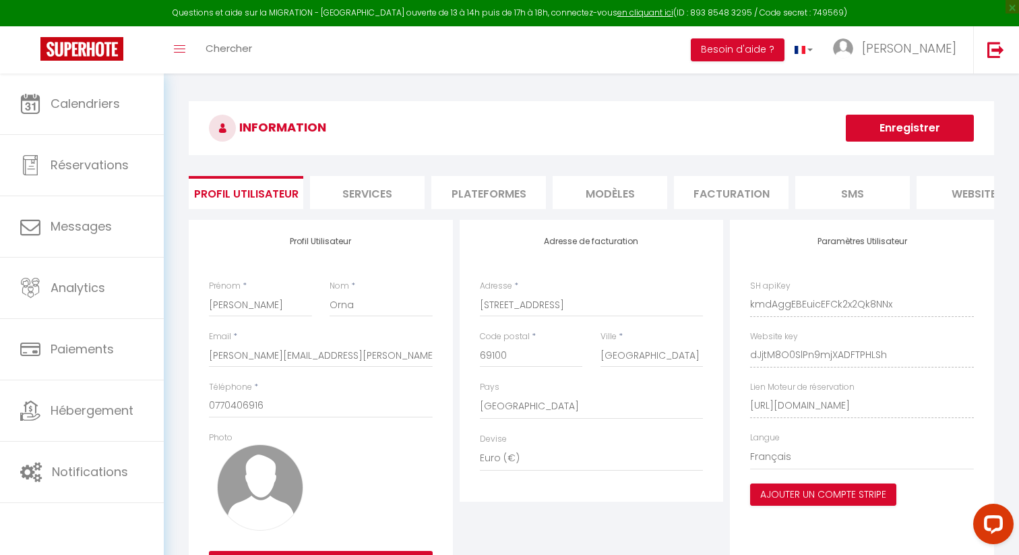
click at [485, 203] on li "Plateformes" at bounding box center [488, 192] width 115 height 33
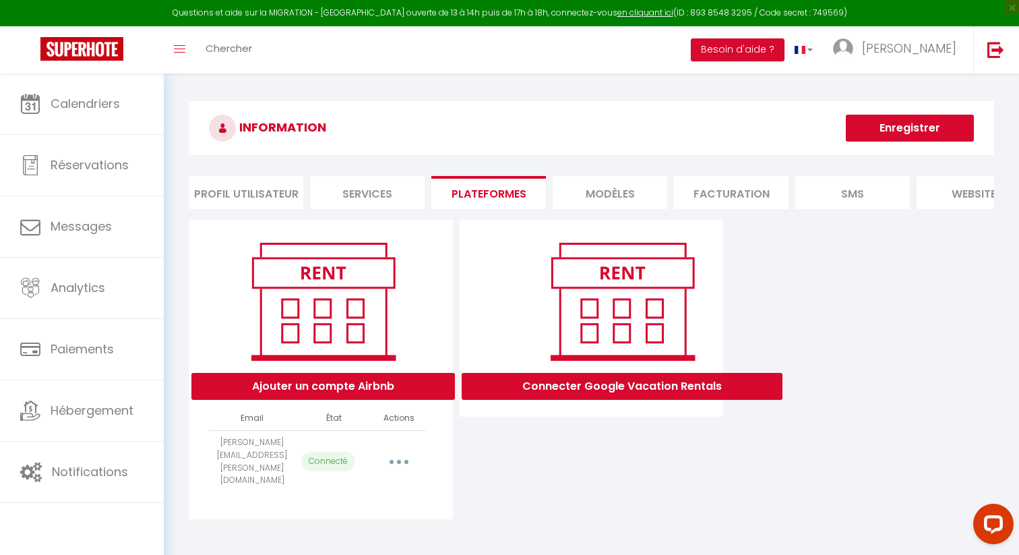
click at [405, 451] on button "button" at bounding box center [399, 462] width 38 height 22
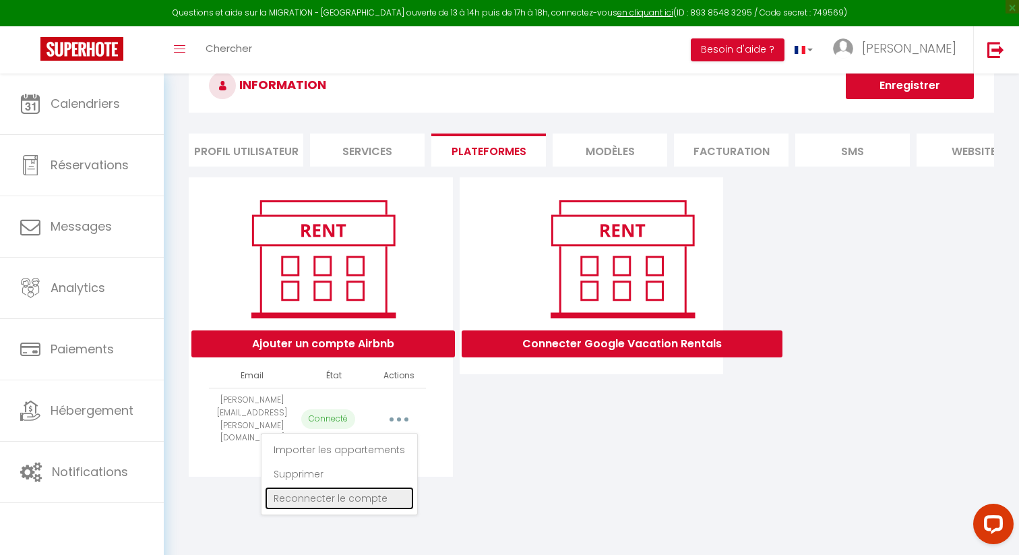
click at [367, 488] on link "Reconnecter le compte" at bounding box center [339, 498] width 149 height 23
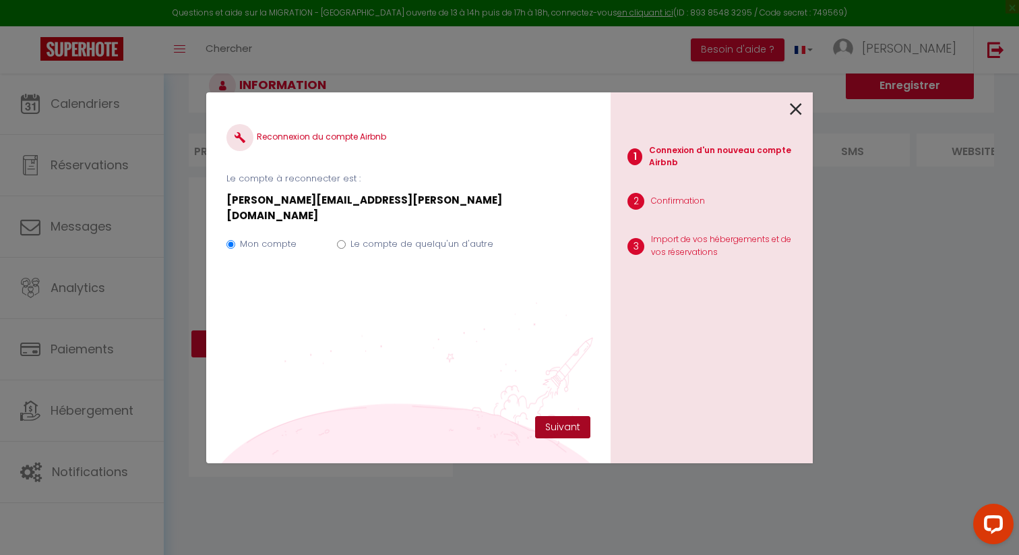
click at [573, 428] on button "Suivant" at bounding box center [562, 427] width 55 height 23
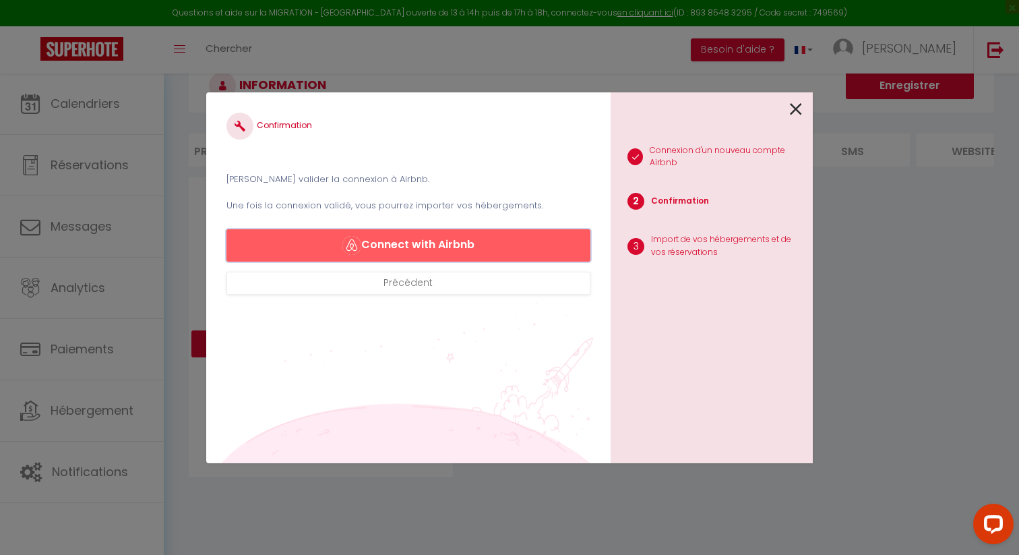
click at [412, 242] on button "Connect with Airbnb" at bounding box center [408, 245] width 364 height 32
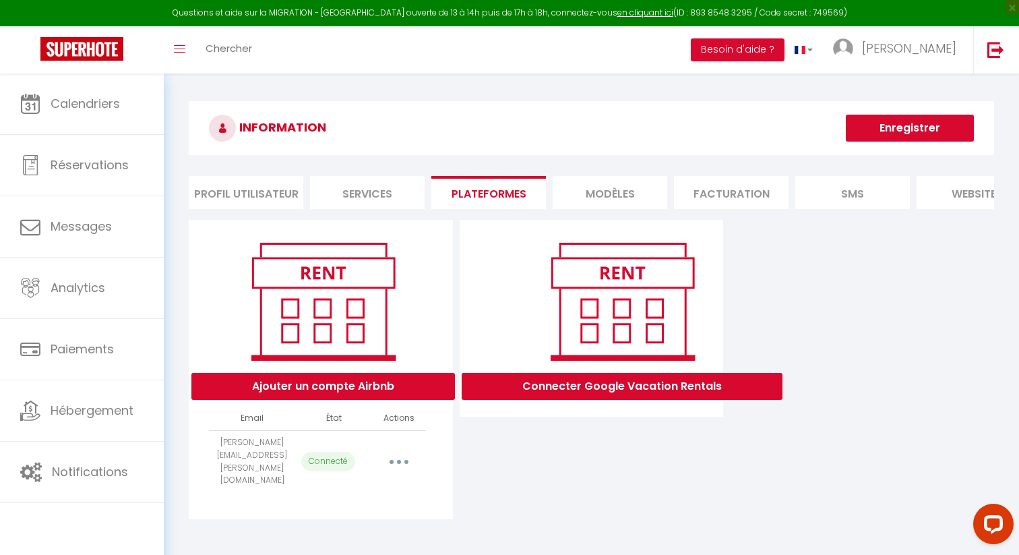
select select "23685"
select select "23686"
select select "61804"
select select "61805"
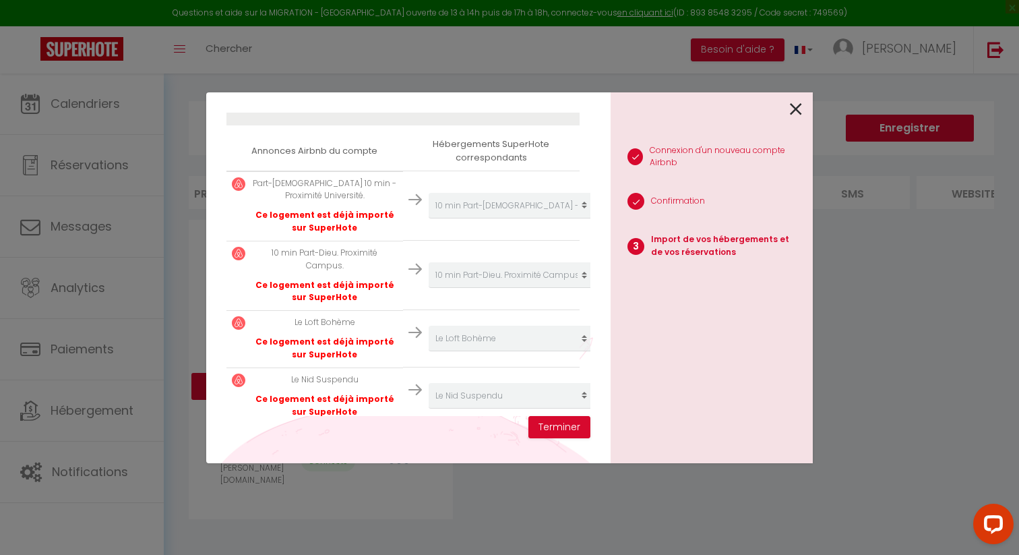
scroll to position [224, 0]
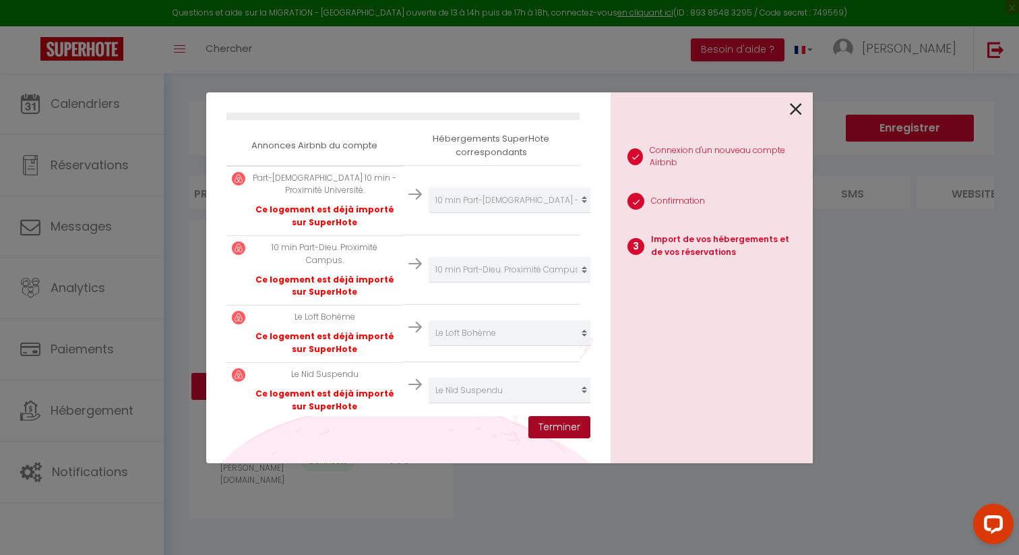
click at [556, 430] on button "Terminer" at bounding box center [559, 427] width 62 height 23
